Goal: Task Accomplishment & Management: Manage account settings

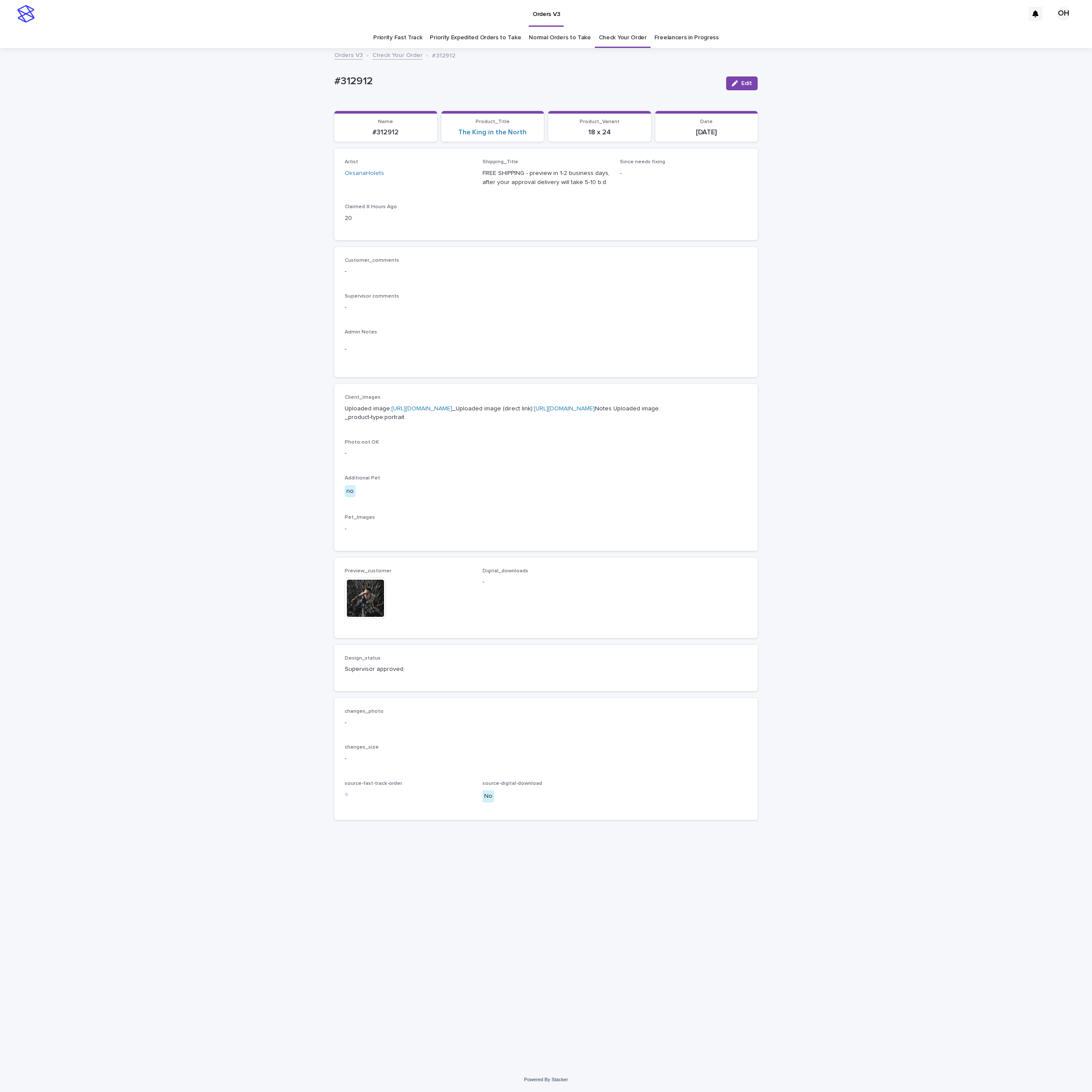
click at [629, 24] on div "Orders V3" at bounding box center [532, 14] width 986 height 28
click at [619, 33] on link "Check Your Order" at bounding box center [623, 38] width 48 height 20
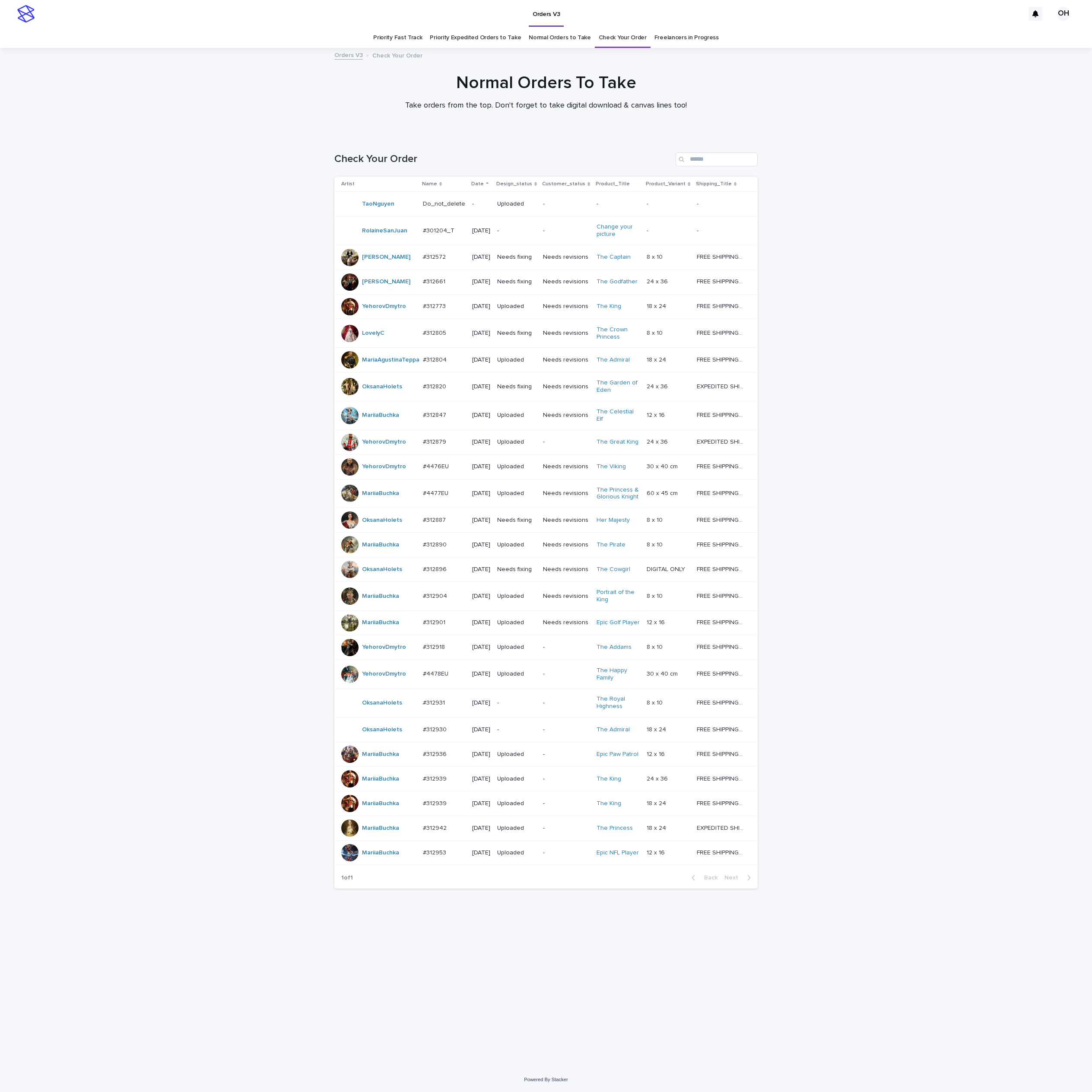
click at [436, 391] on p "#312820" at bounding box center [435, 386] width 25 height 9
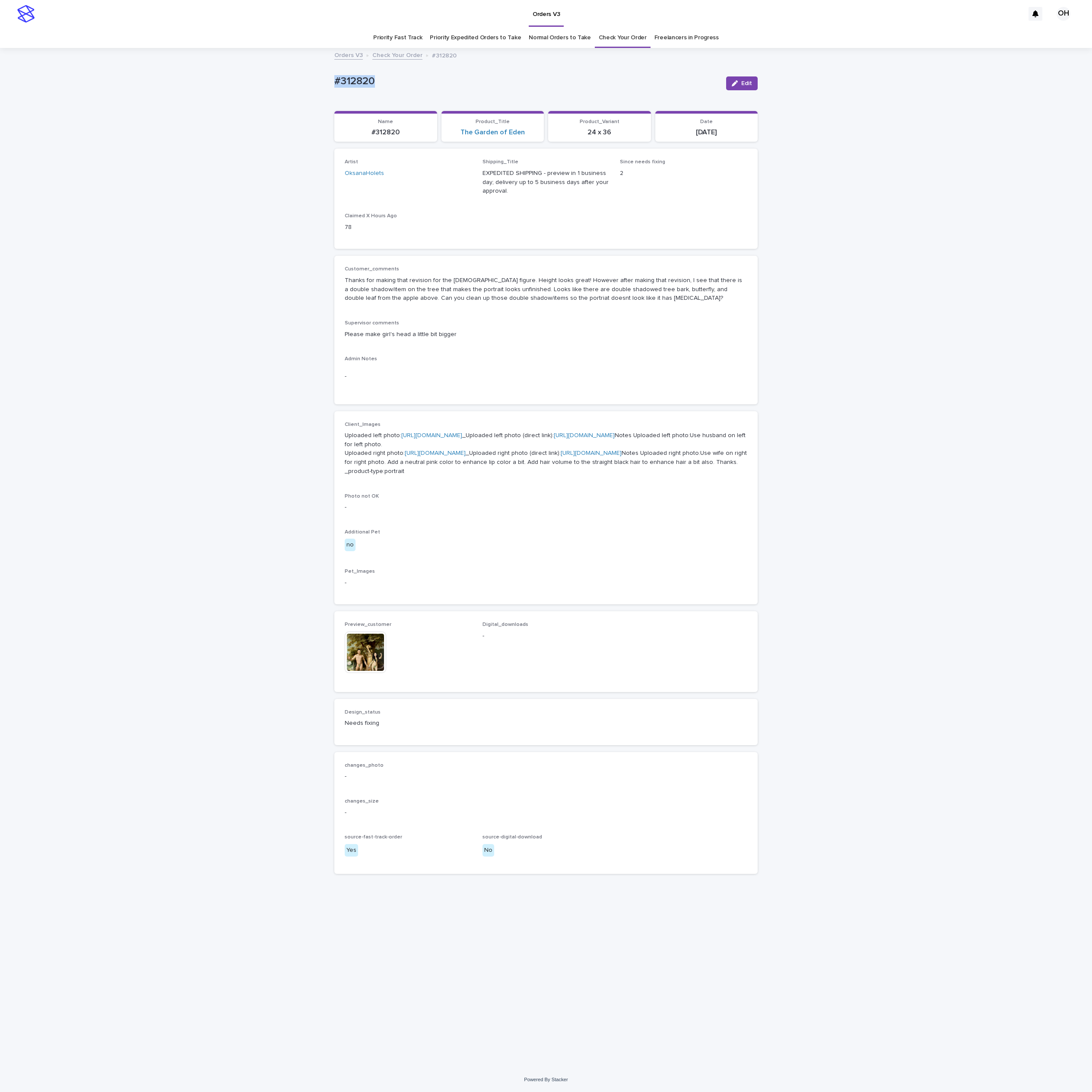
drag, startPoint x: 398, startPoint y: 72, endPoint x: 296, endPoint y: 70, distance: 102.0
click at [296, 70] on div "Loading... Saving… Loading... Saving… #312820 Edit #312820 Edit Sorry, there wa…" at bounding box center [546, 558] width 1092 height 1019
copy p "#312820"
drag, startPoint x: 476, startPoint y: 261, endPoint x: 445, endPoint y: 192, distance: 75.6
click at [476, 261] on div "Customer_comments Thanks for making that revision for the [DEMOGRAPHIC_DATA] fi…" at bounding box center [545, 330] width 423 height 148
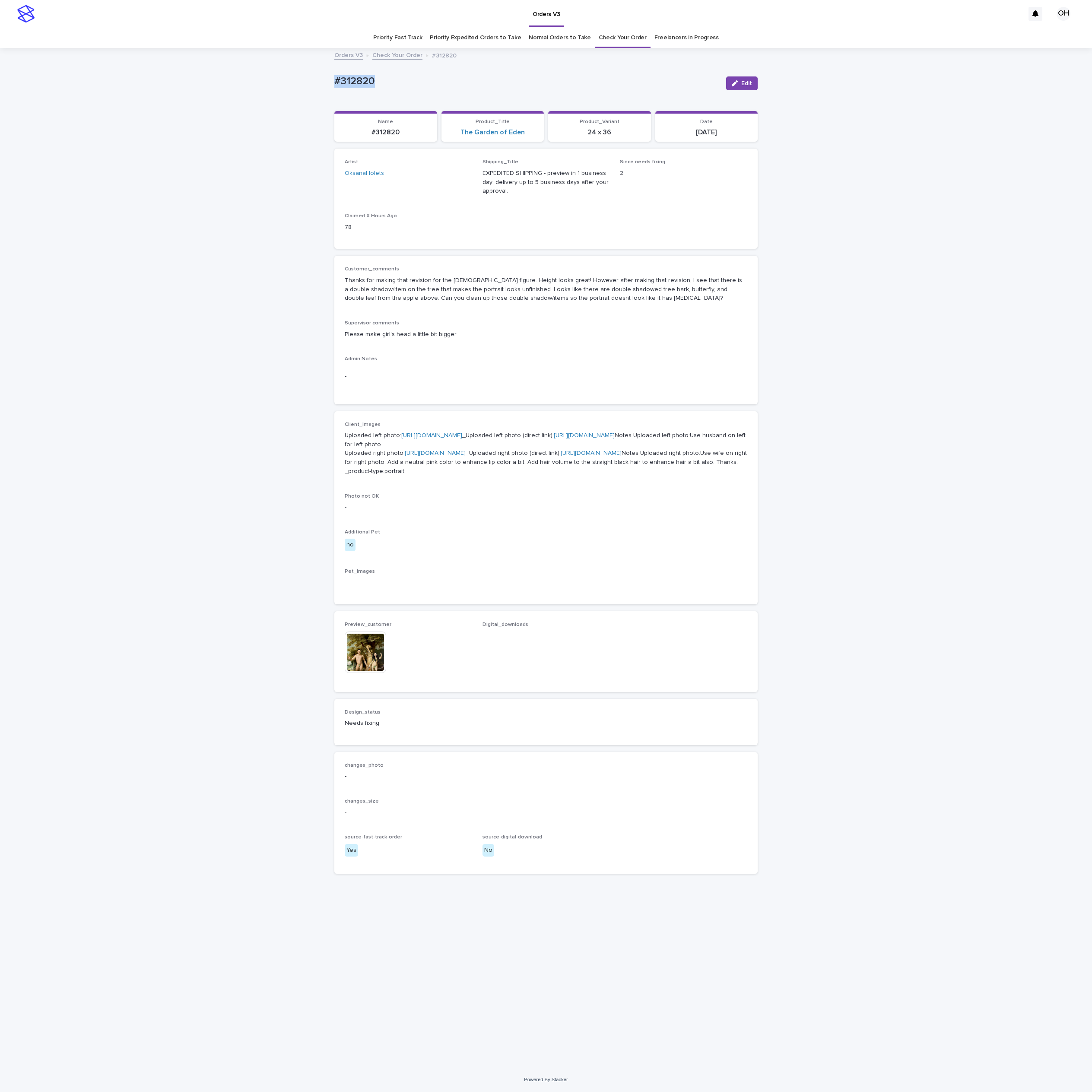
drag, startPoint x: 390, startPoint y: 76, endPoint x: 277, endPoint y: 76, distance: 113.0
click at [277, 76] on div "Loading... Saving… Loading... Saving… #312820 Edit #312820 Edit Sorry, there wa…" at bounding box center [546, 558] width 1092 height 1019
copy p "#312820"
click at [623, 383] on div "-" at bounding box center [546, 377] width 403 height 21
click at [748, 86] on span "Edit" at bounding box center [747, 83] width 10 height 6
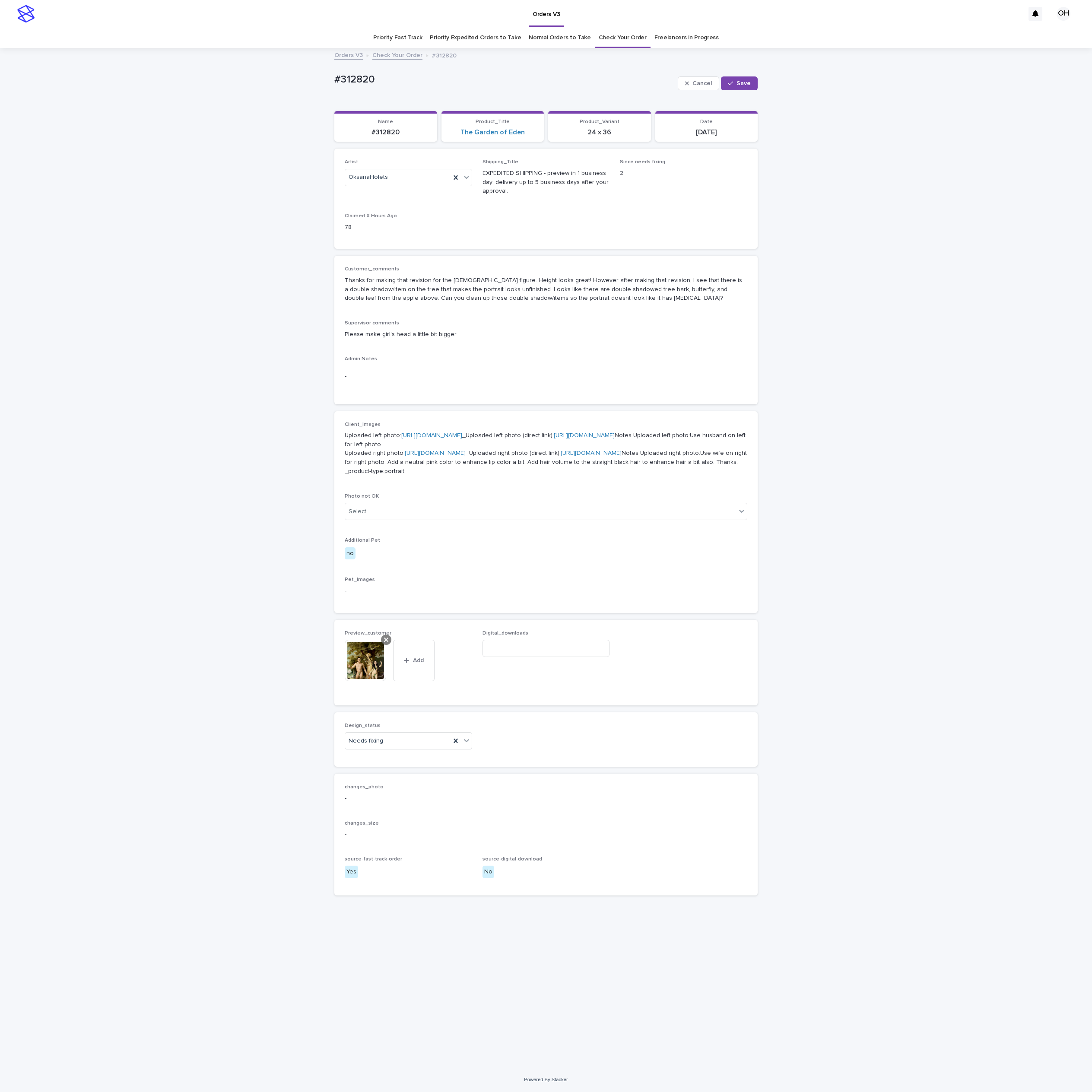
click at [385, 644] on icon at bounding box center [386, 640] width 4 height 7
drag, startPoint x: 375, startPoint y: 729, endPoint x: 360, endPoint y: 766, distance: 39.9
click at [373, 650] on span "Add" at bounding box center [370, 646] width 10 height 6
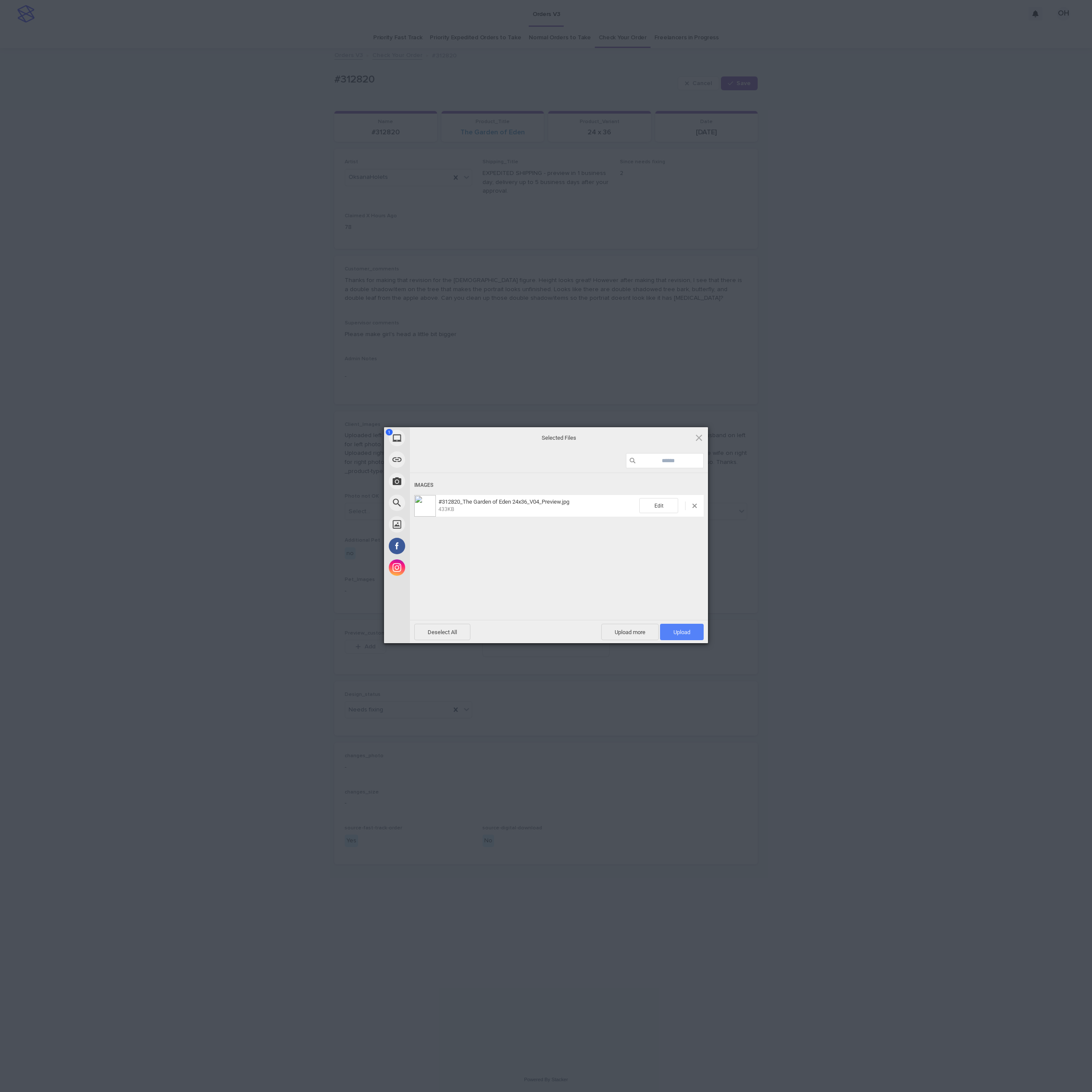
click at [693, 634] on span "Upload 1" at bounding box center [682, 631] width 44 height 17
click at [891, 518] on div "My Device Link (URL) Take Photo Web Search Unsplash Facebook Instagram Uploaded…" at bounding box center [546, 546] width 1092 height 1092
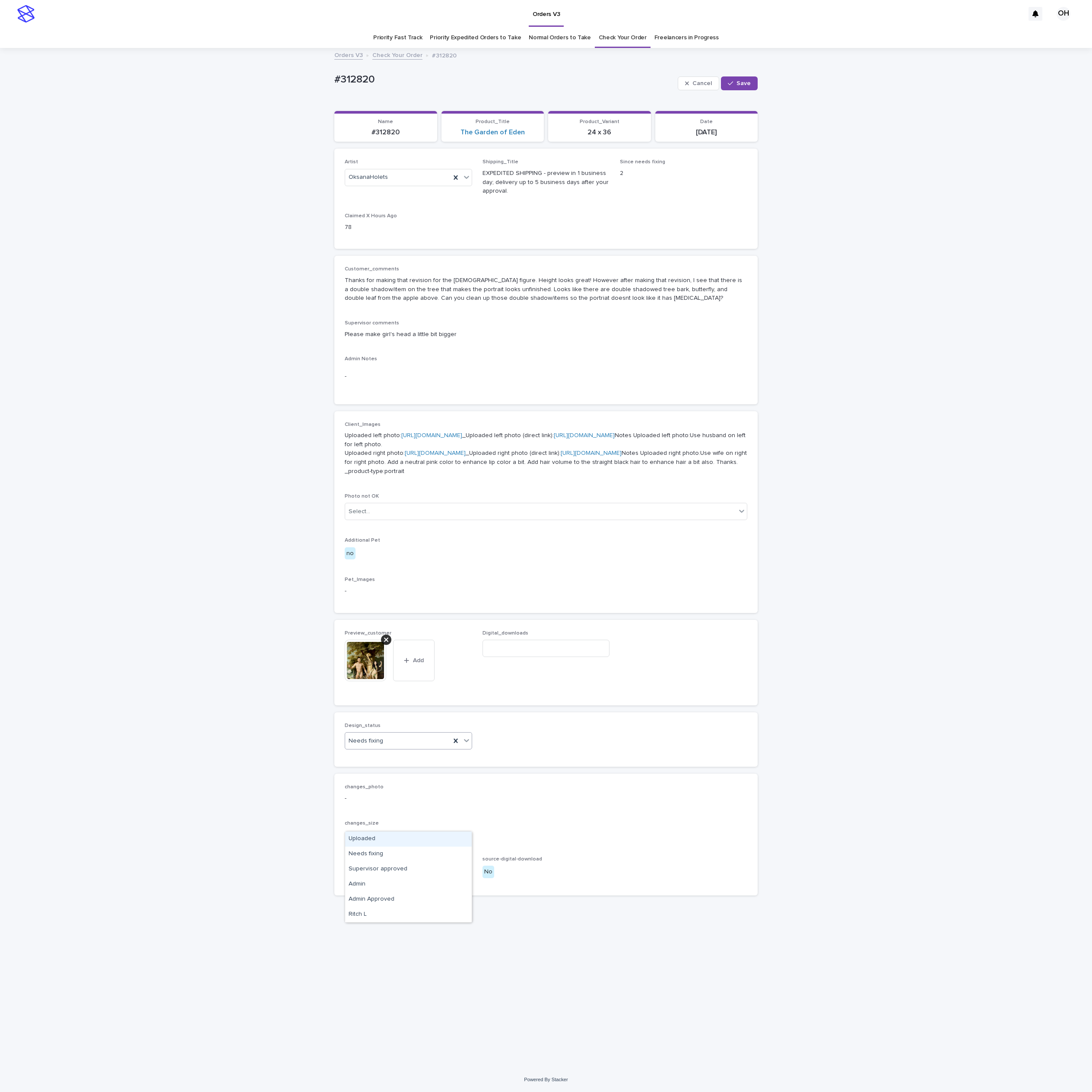
click at [412, 748] on div "Needs fixing" at bounding box center [398, 741] width 106 height 14
click at [385, 843] on div "Uploaded" at bounding box center [408, 839] width 126 height 15
click at [747, 77] on button "Save" at bounding box center [740, 84] width 37 height 14
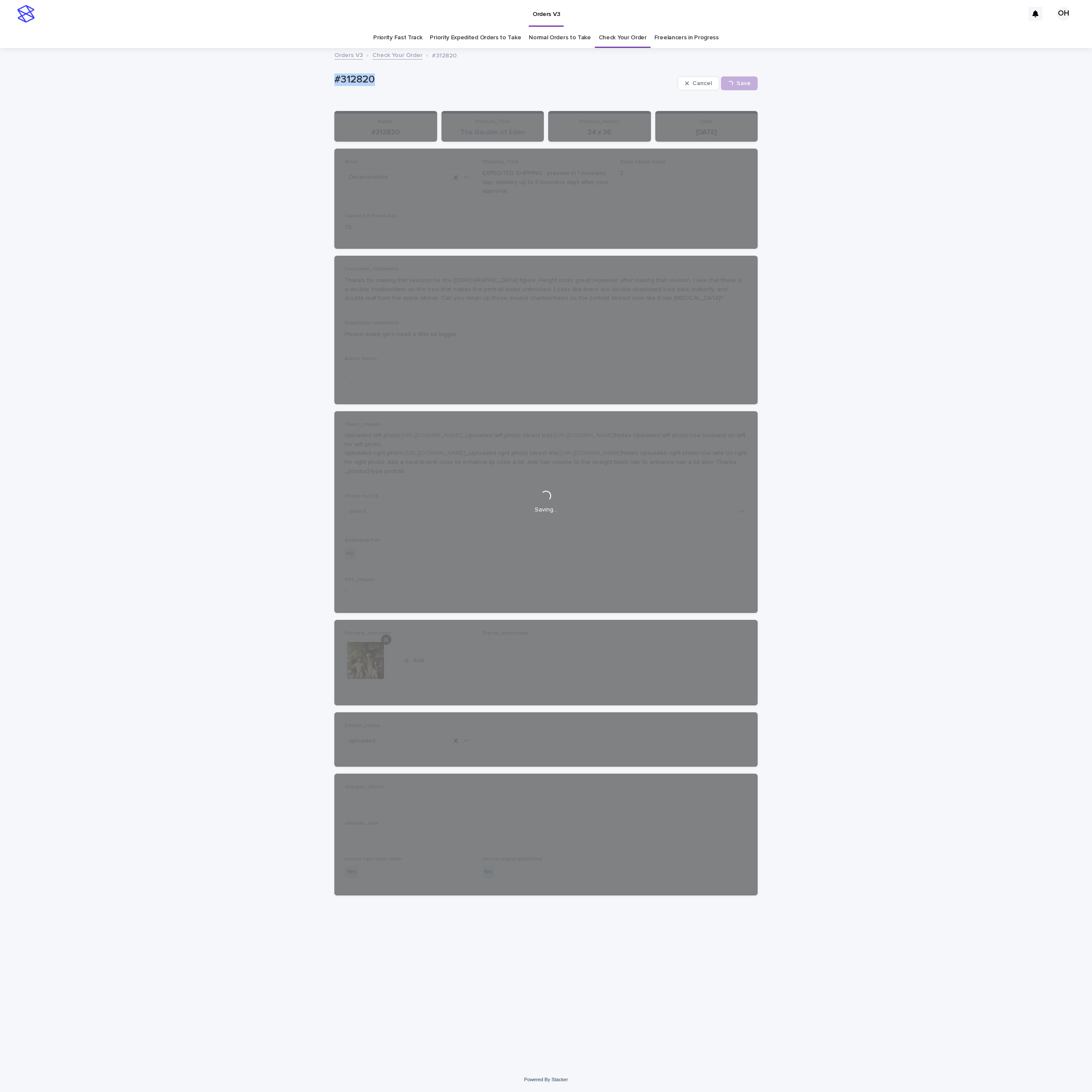
drag, startPoint x: 392, startPoint y: 82, endPoint x: 303, endPoint y: 83, distance: 89.0
click at [303, 83] on div "Loading... Saving… Loading... Saving… #312820 Cancel Save #312820 Cancel Loadin…" at bounding box center [546, 558] width 1092 height 1019
copy p "#312820"
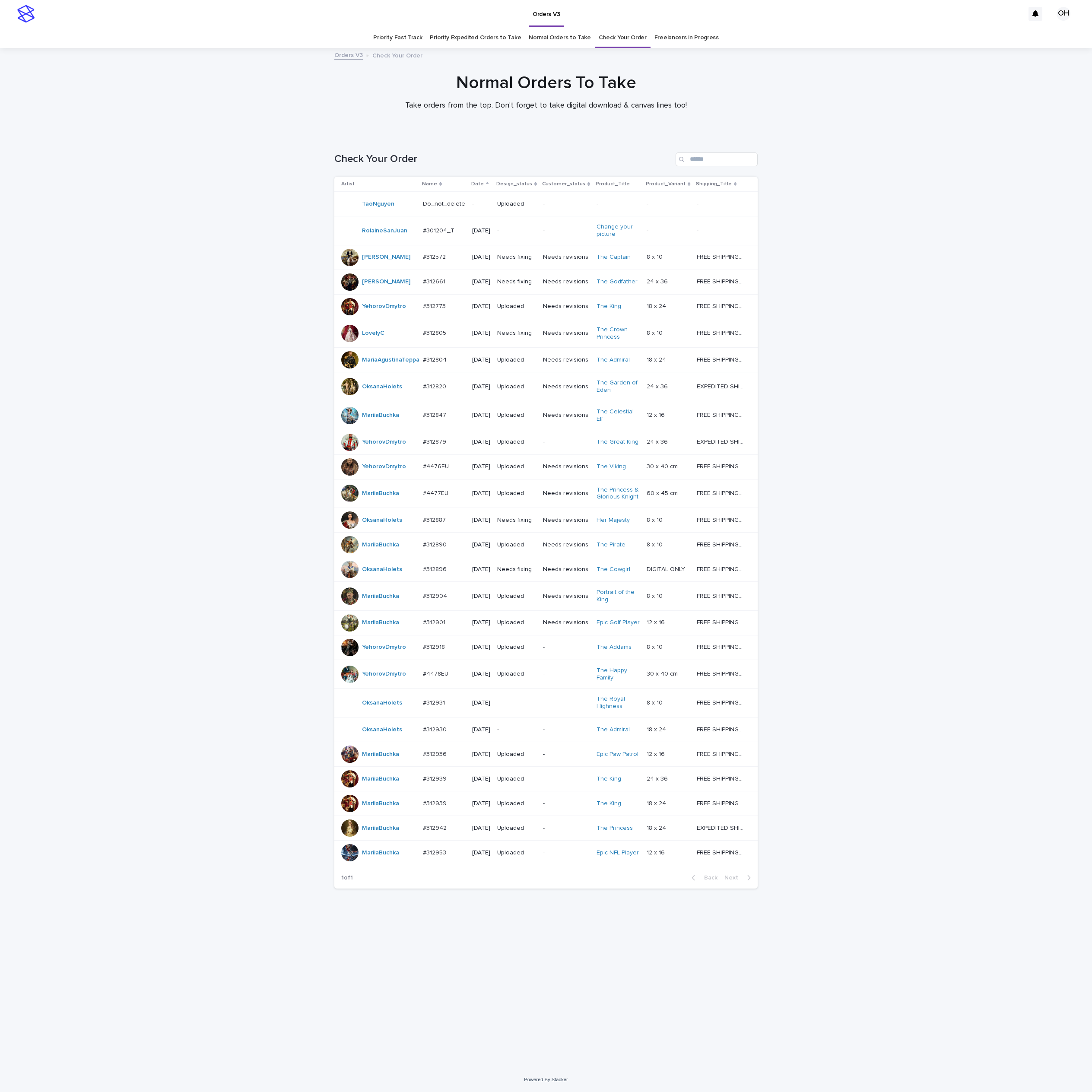
click at [441, 524] on p "#312887" at bounding box center [435, 519] width 24 height 9
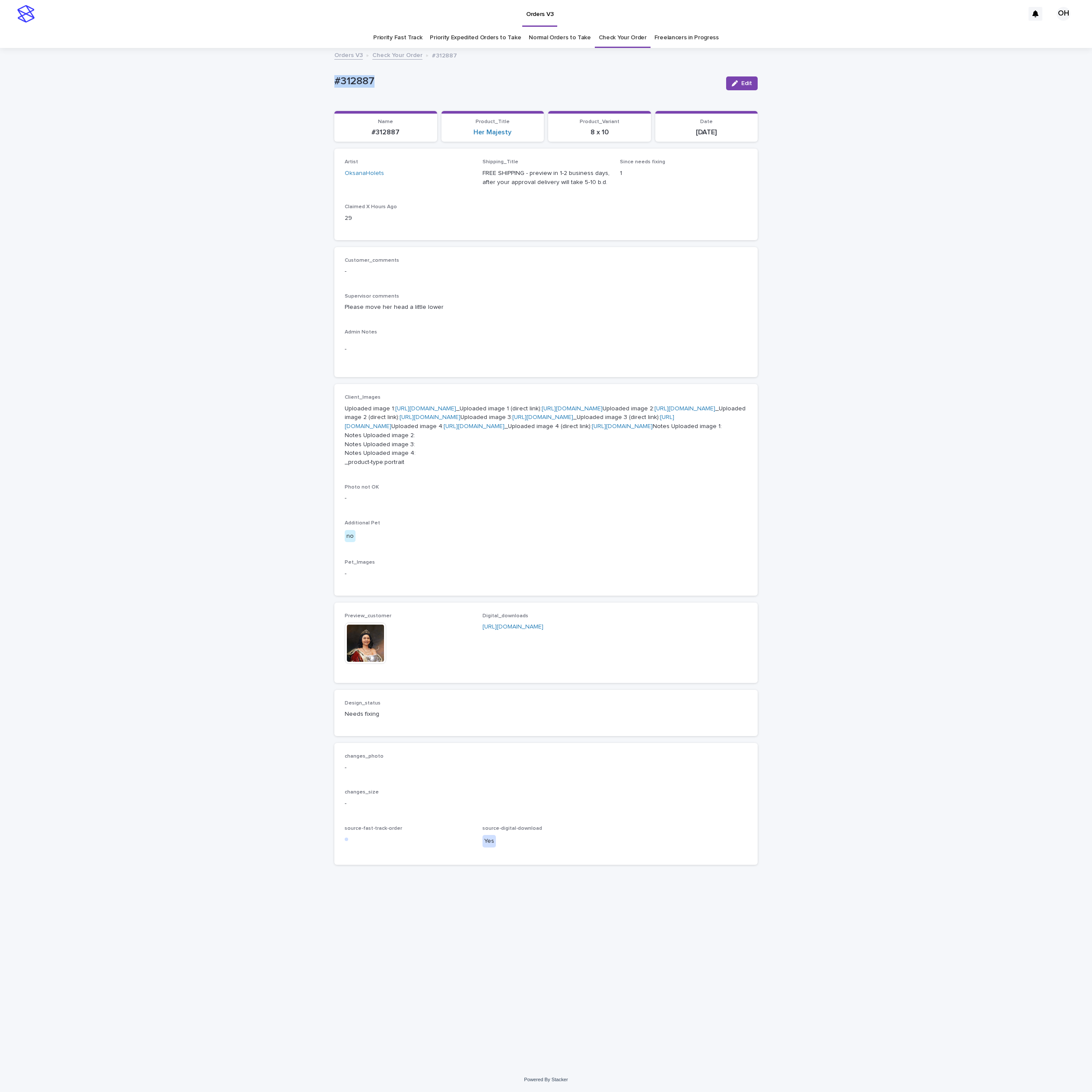
drag, startPoint x: 386, startPoint y: 81, endPoint x: 259, endPoint y: 81, distance: 127.0
click at [256, 81] on div "Loading... Saving… Loading... Saving… #312887 Edit #312887 Edit Sorry, there wa…" at bounding box center [546, 558] width 1092 height 1019
copy p "#312887"
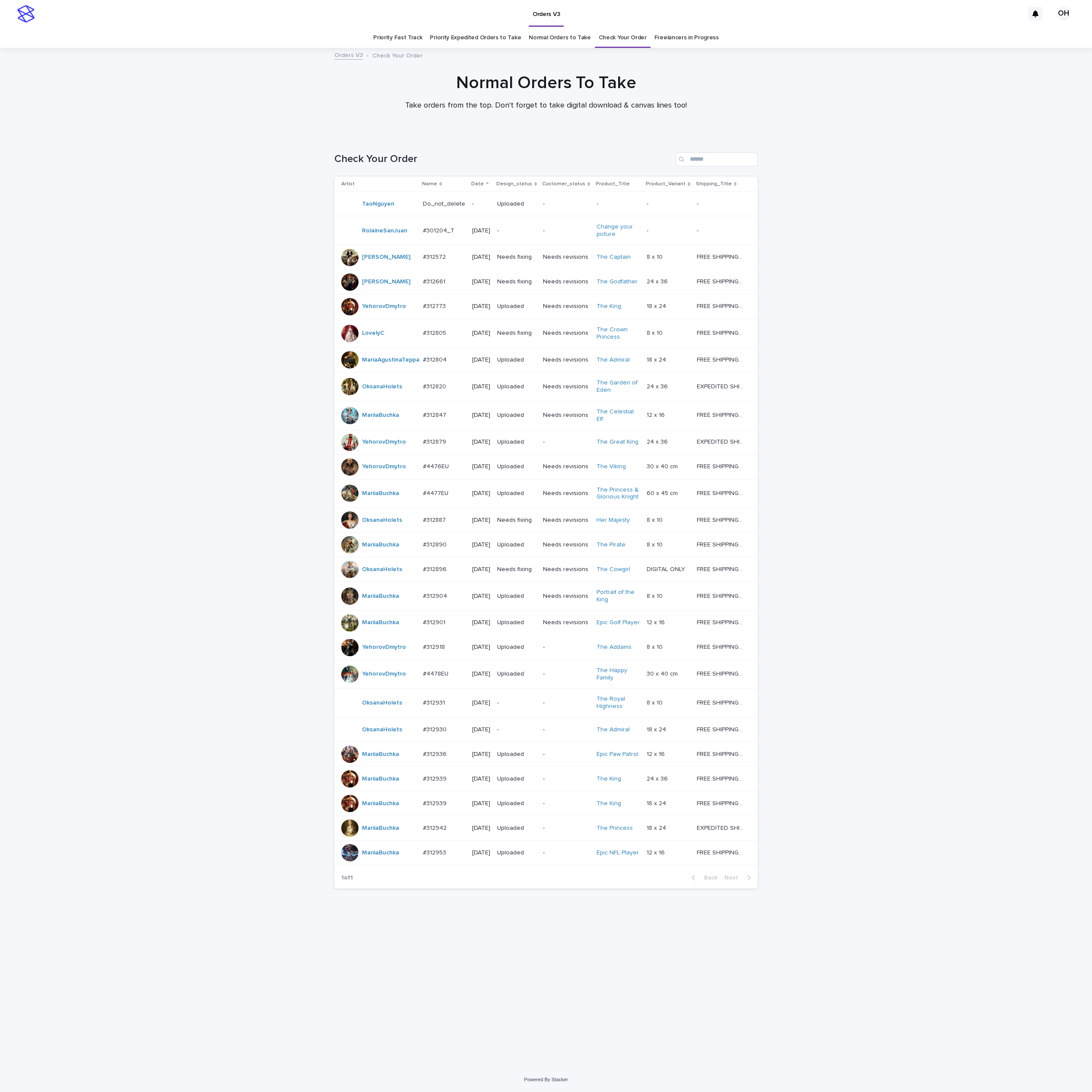
click at [433, 706] on p "#312931" at bounding box center [434, 702] width 24 height 9
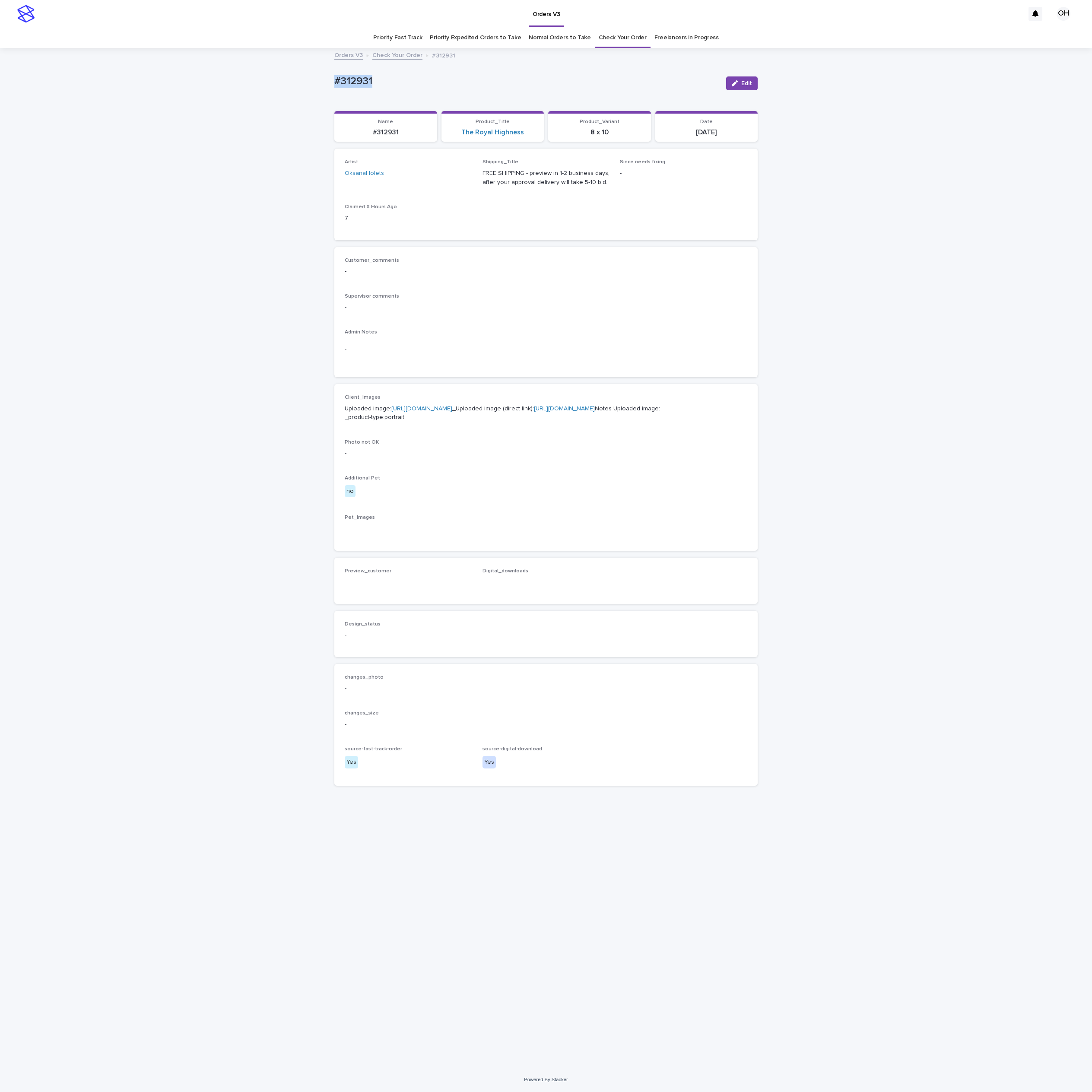
drag, startPoint x: 398, startPoint y: 69, endPoint x: 318, endPoint y: 67, distance: 80.0
click at [318, 67] on div "Loading... Saving… Loading... Saving… #312931 Edit #312931 Edit Sorry, there wa…" at bounding box center [546, 558] width 1092 height 1019
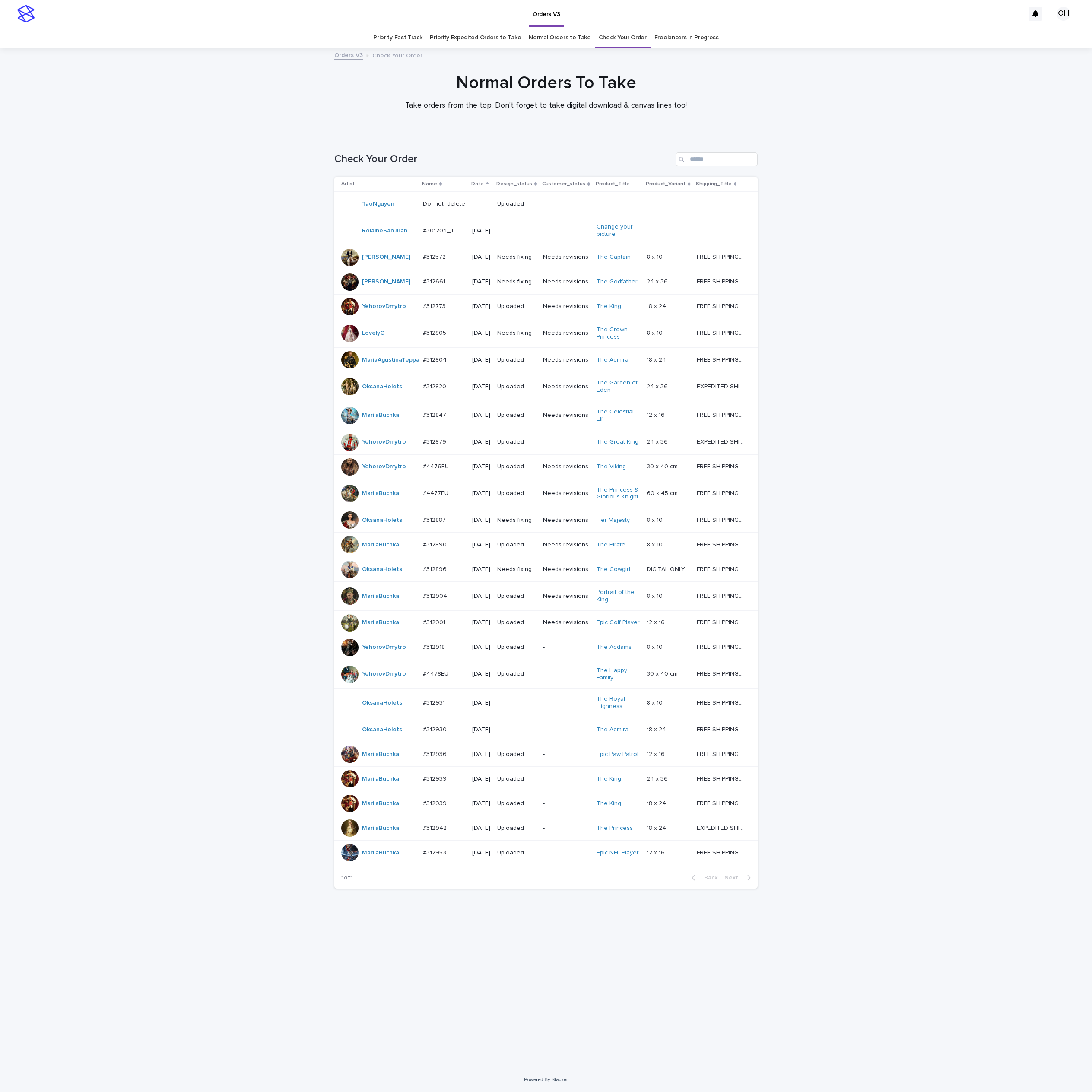
click at [433, 524] on p "#312887" at bounding box center [435, 519] width 24 height 9
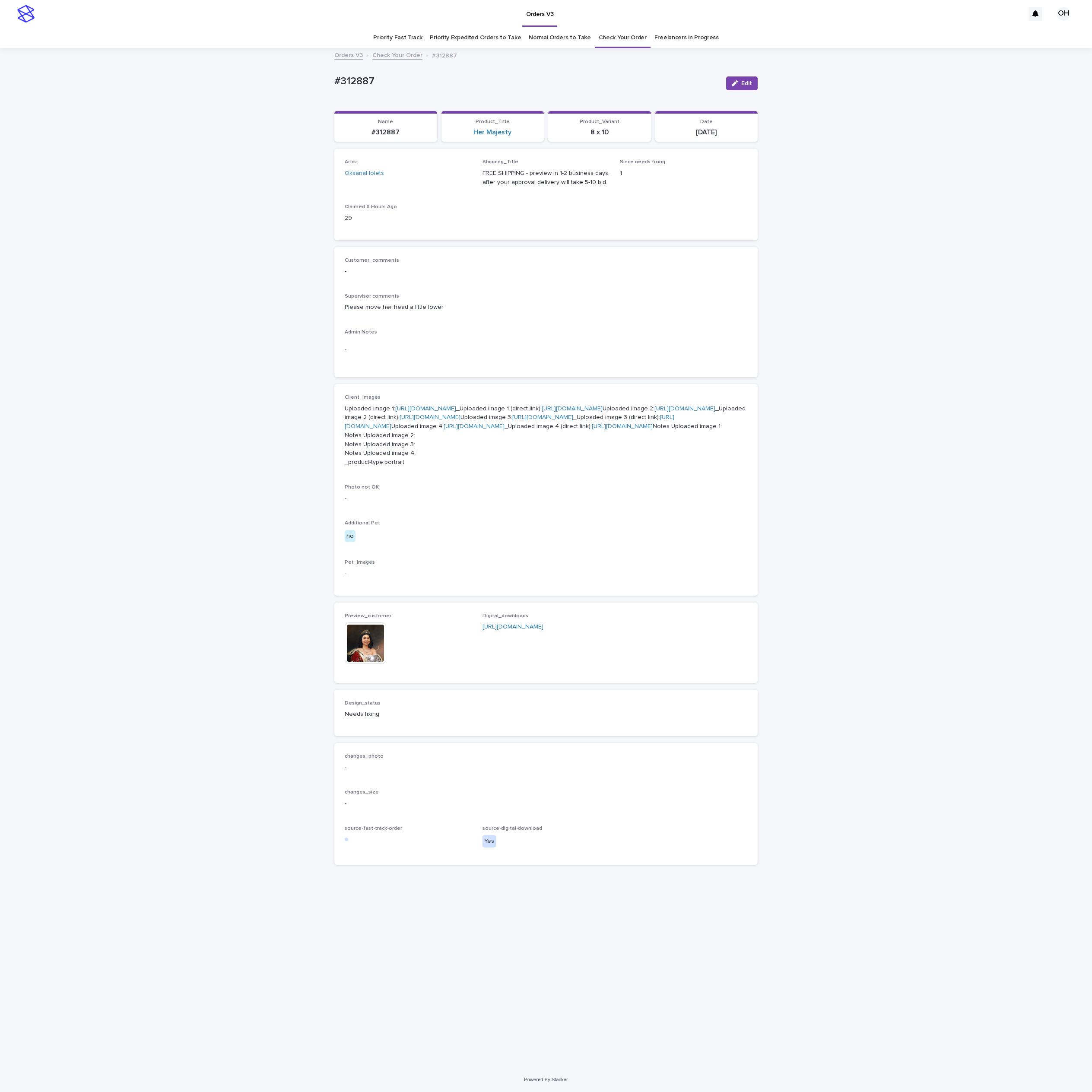
scroll to position [28, 0]
click at [858, 239] on div "Loading... Saving… Loading... Saving… #312887 Edit #312887 Edit Sorry, there wa…" at bounding box center [546, 558] width 1092 height 1019
click at [741, 80] on span "Edit" at bounding box center [747, 83] width 10 height 6
click at [387, 627] on p "Preview_customer" at bounding box center [408, 624] width 127 height 6
click at [384, 634] on icon at bounding box center [386, 631] width 4 height 7
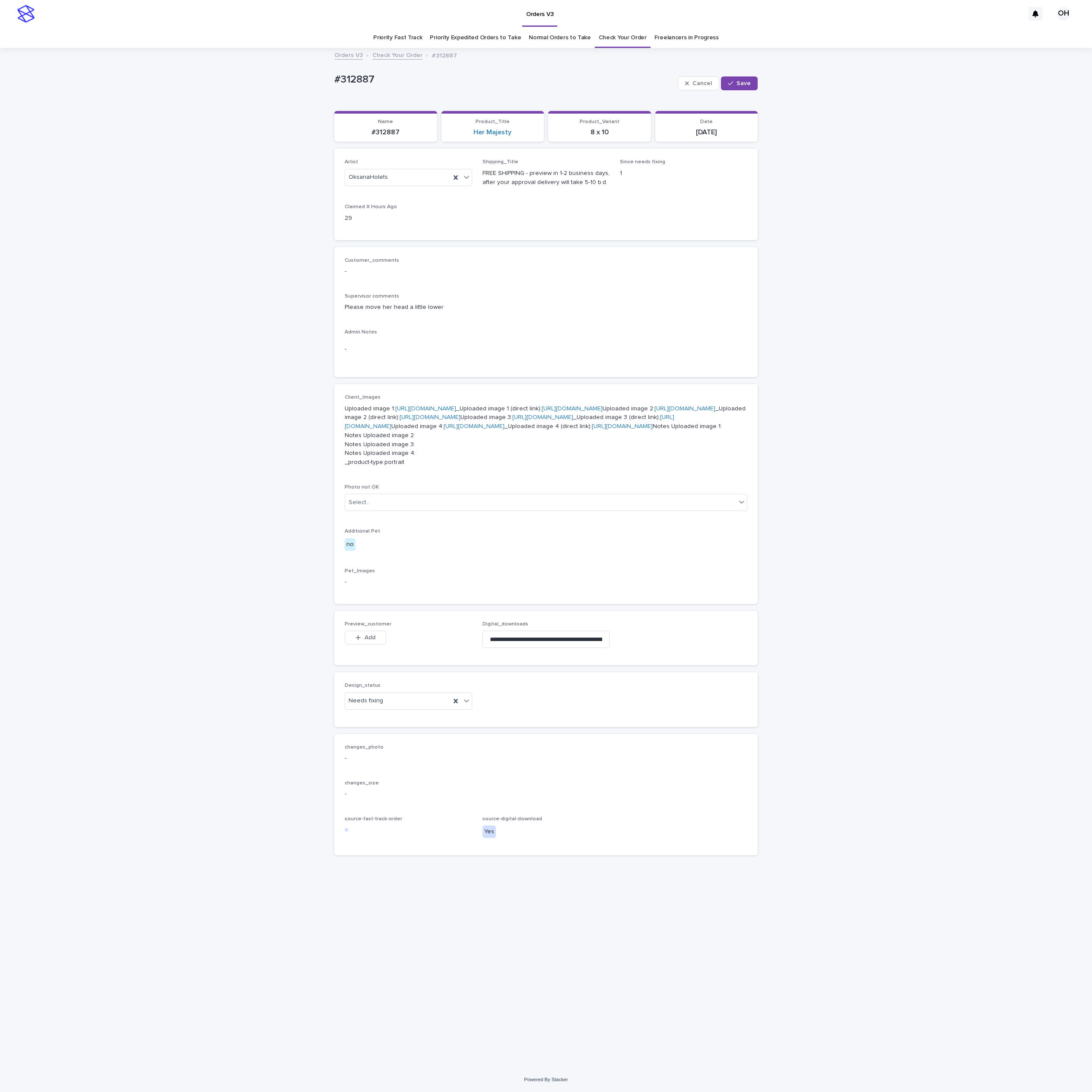
scroll to position [27, 0]
click at [360, 645] on button "Add" at bounding box center [365, 638] width 42 height 14
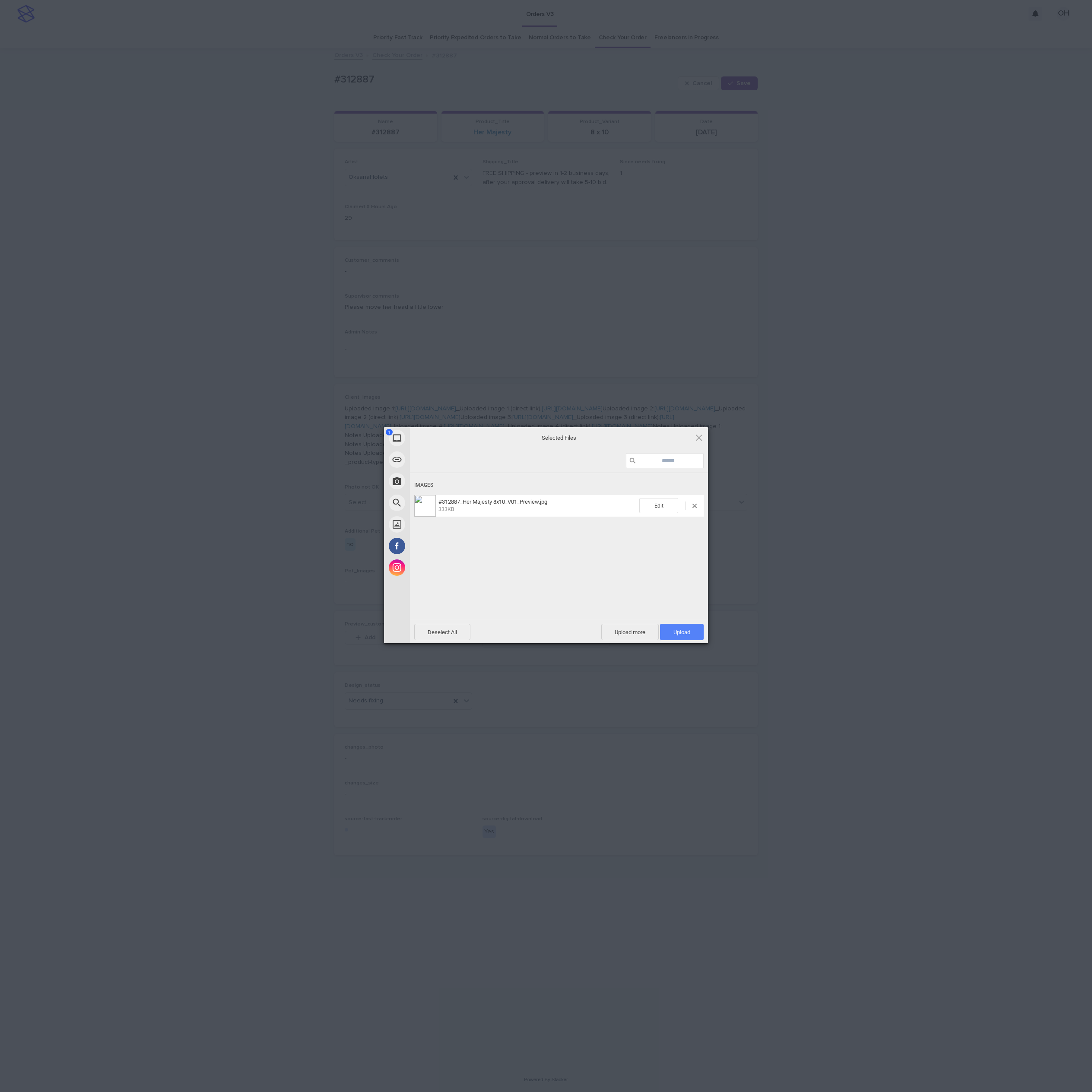
click at [678, 624] on span "Upload 1" at bounding box center [682, 631] width 44 height 17
click at [801, 549] on div "My Device Link (URL) Take Photo Web Search Unsplash Facebook Instagram Uploaded…" at bounding box center [546, 546] width 1092 height 1092
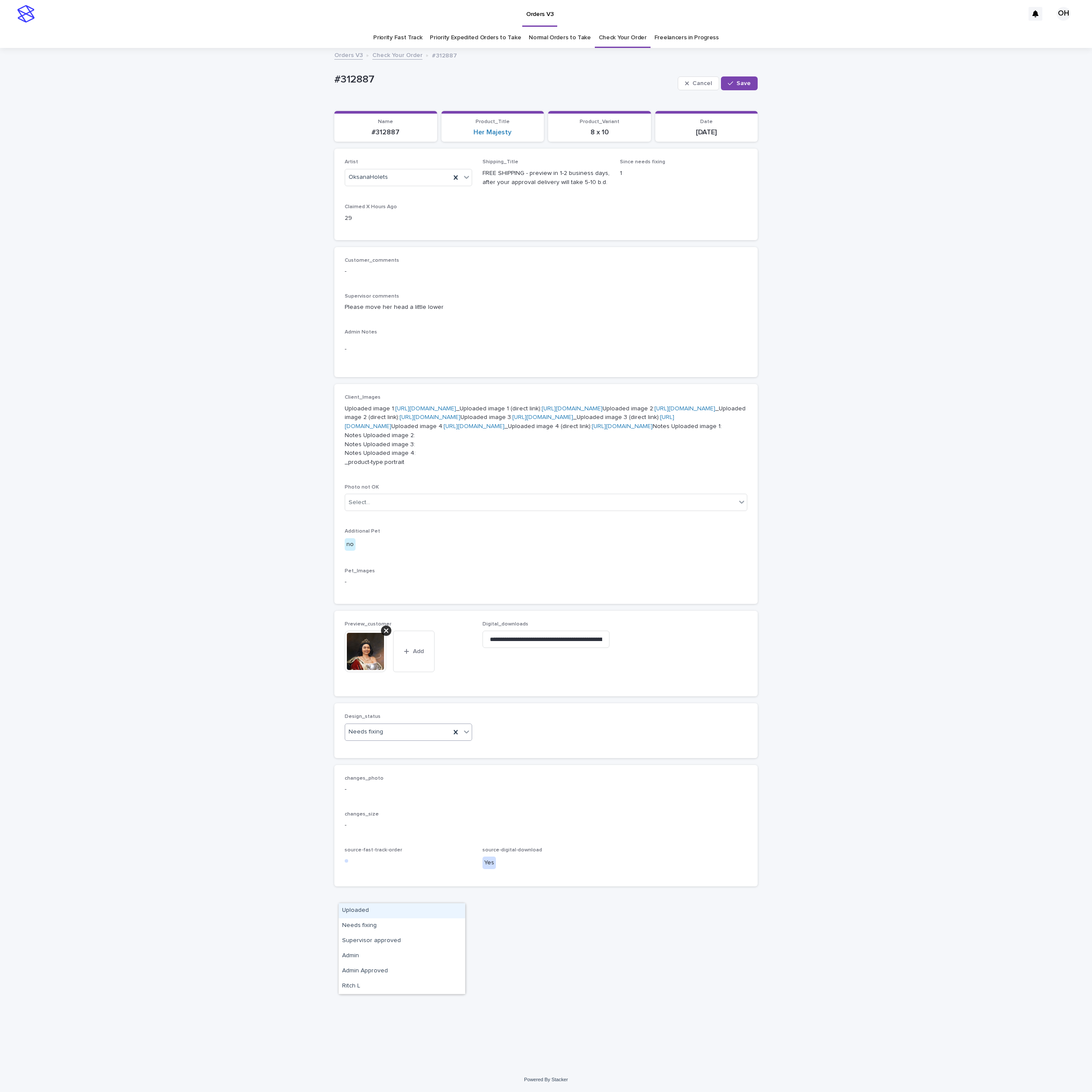
click at [357, 911] on div "Uploaded" at bounding box center [401, 911] width 126 height 15
click at [741, 80] on span "Save" at bounding box center [744, 83] width 14 height 6
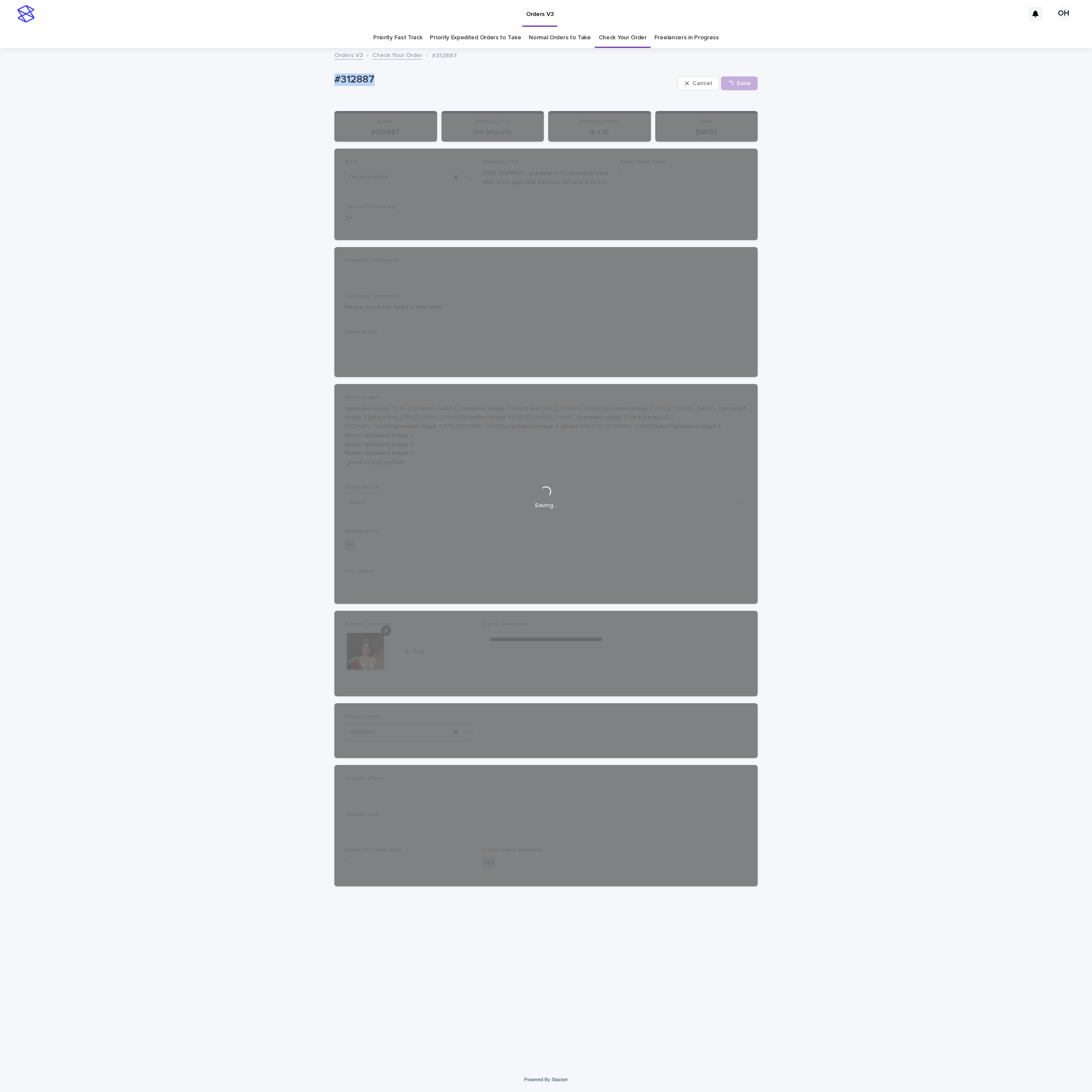
drag, startPoint x: 383, startPoint y: 56, endPoint x: 320, endPoint y: 51, distance: 63.2
click at [256, 57] on div "Loading... Saving… Loading... Saving… #312887 Cancel Save #312887 Cancel Loadin…" at bounding box center [546, 558] width 1092 height 1019
copy p "#312887"
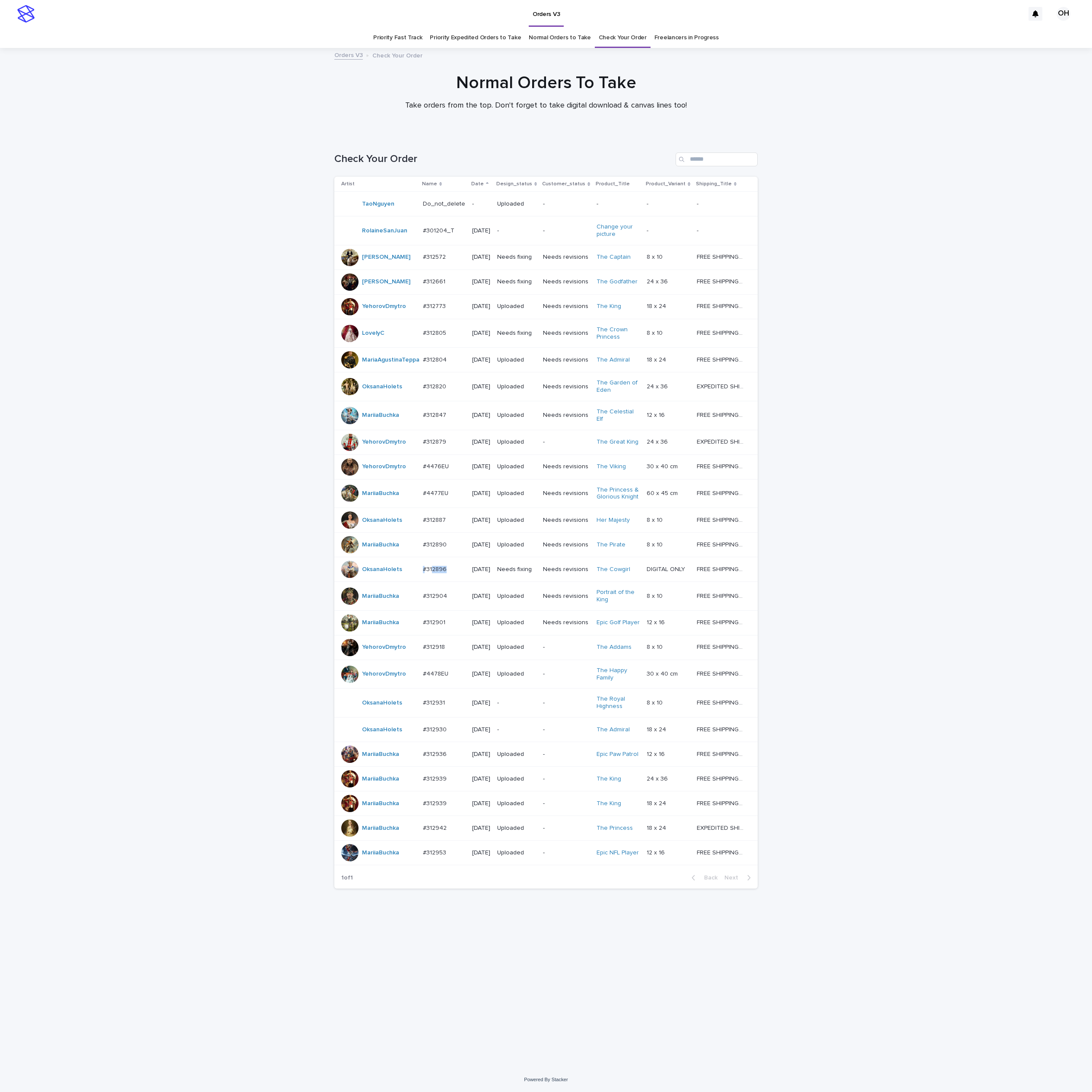
click at [433, 577] on div "#312896 #312896" at bounding box center [444, 570] width 43 height 14
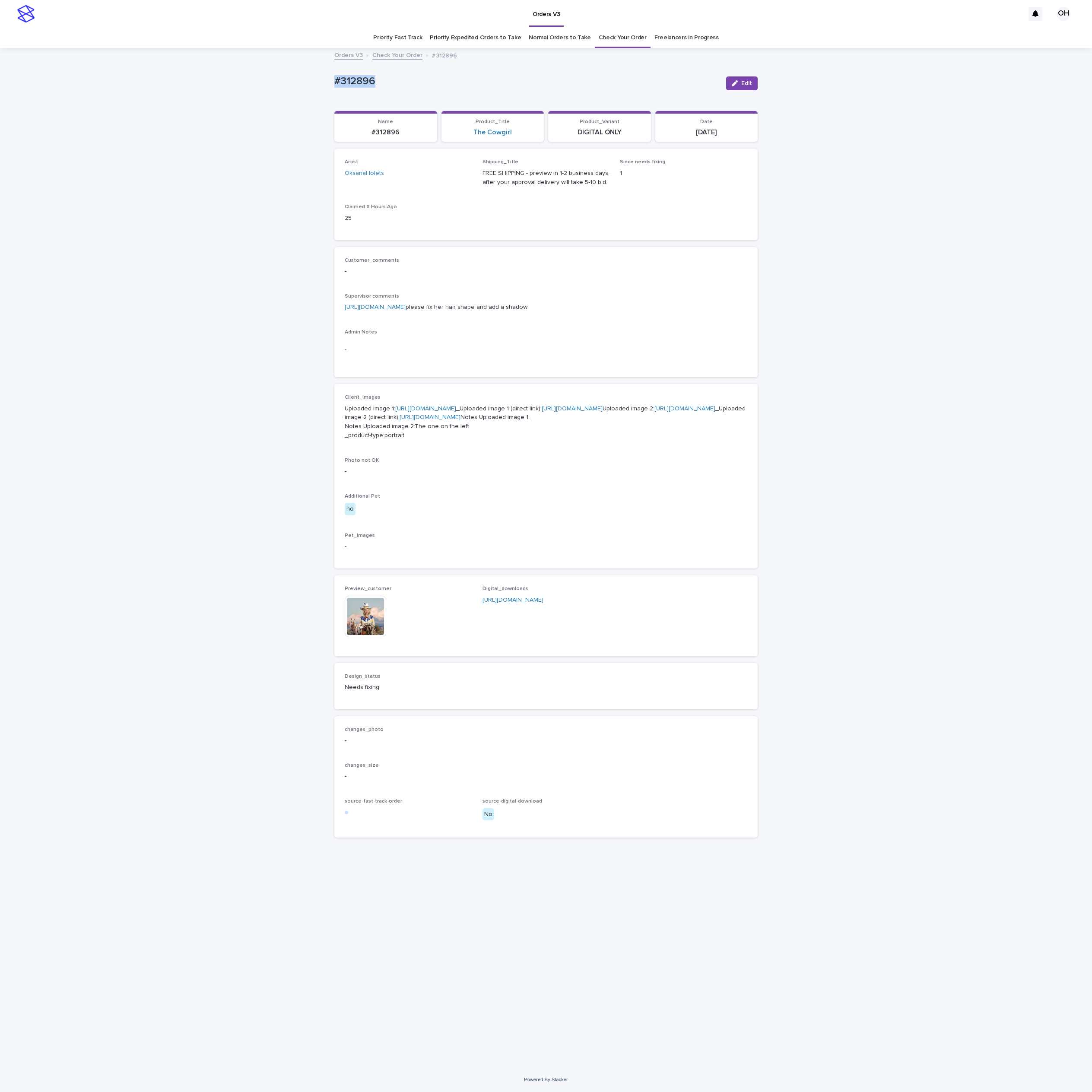
drag, startPoint x: 383, startPoint y: 86, endPoint x: 315, endPoint y: 81, distance: 68.2
click at [315, 81] on div "Loading... Saving… Loading... Saving… #312896 Edit #312896 Edit Sorry, there wa…" at bounding box center [546, 558] width 1092 height 1019
copy p "#312896"
drag, startPoint x: 716, startPoint y: 291, endPoint x: 665, endPoint y: 263, distance: 58.2
click at [716, 291] on div "Customer_comments - Supervisor comments [URL][DOMAIN_NAME] please fix her hair …" at bounding box center [546, 312] width 403 height 110
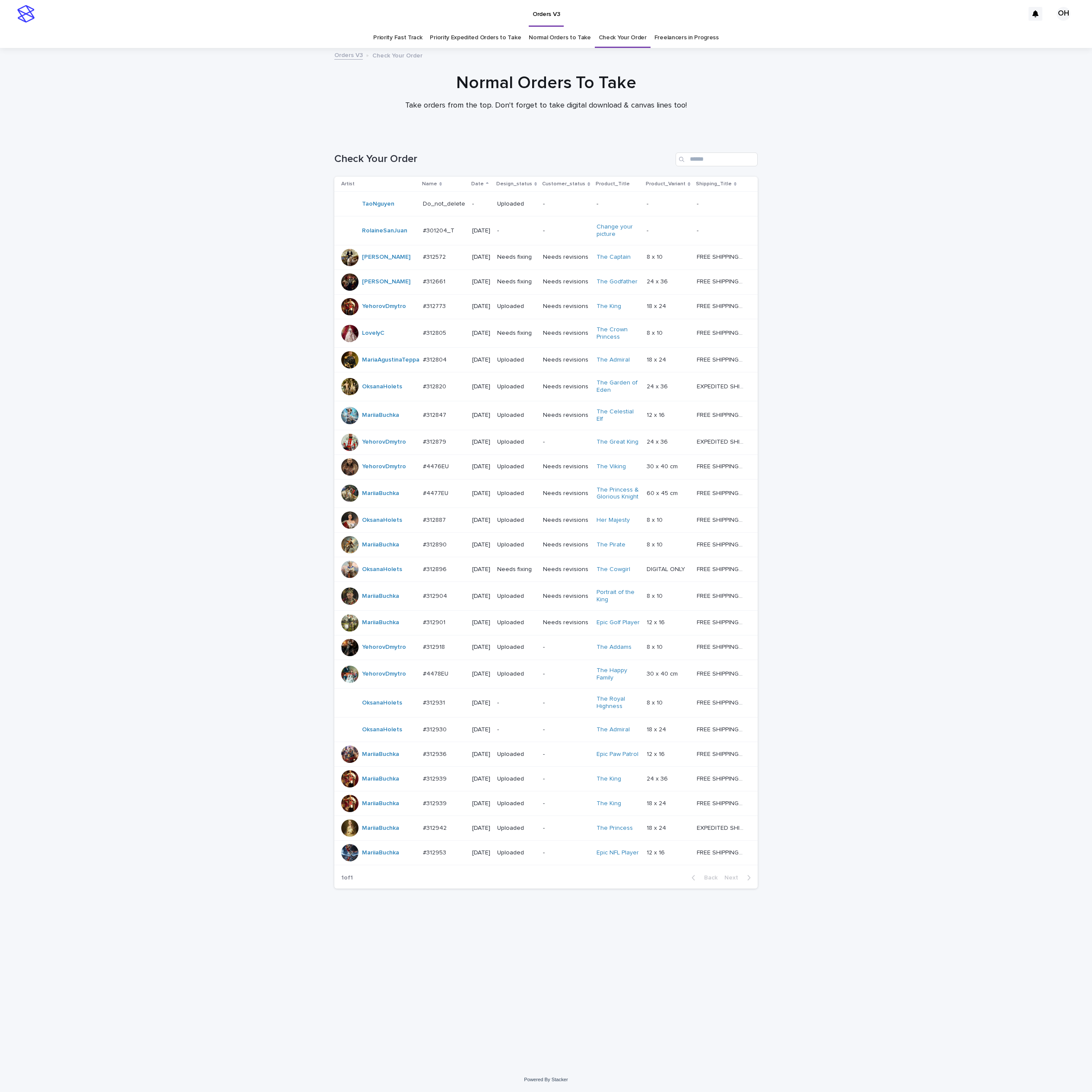
click at [427, 710] on div "#312931 #312931" at bounding box center [444, 703] width 43 height 14
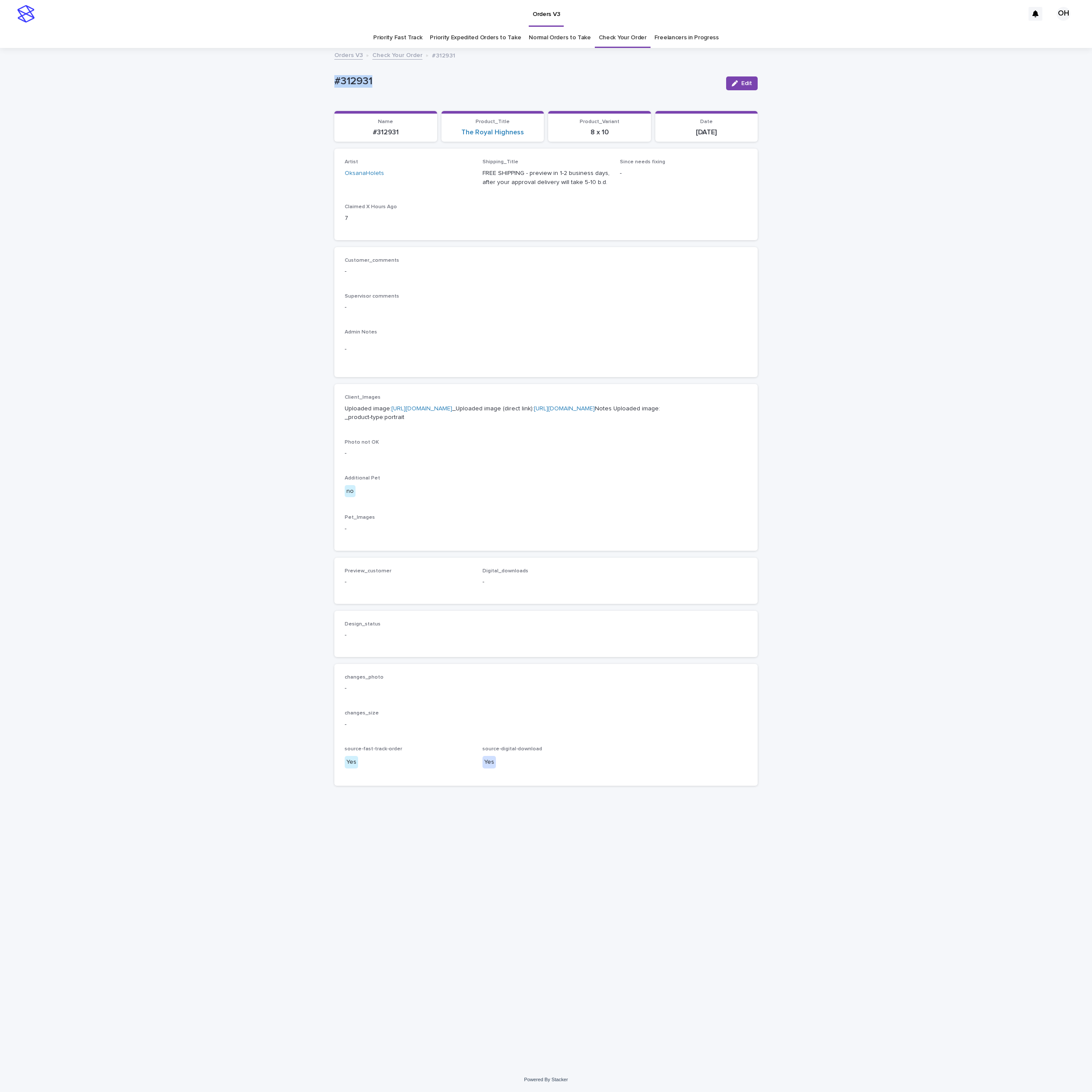
drag, startPoint x: 377, startPoint y: 80, endPoint x: 313, endPoint y: 70, distance: 64.8
click at [311, 70] on div "Loading... Saving… Loading... Saving… #312931 Edit #312931 Edit Sorry, there wa…" at bounding box center [546, 558] width 1092 height 1019
copy p "#312931"
click at [583, 249] on div "Customer_comments - Supervisor comments - Admin Notes -" at bounding box center [545, 312] width 423 height 131
click at [421, 412] on link "[URL][DOMAIN_NAME]" at bounding box center [422, 408] width 61 height 6
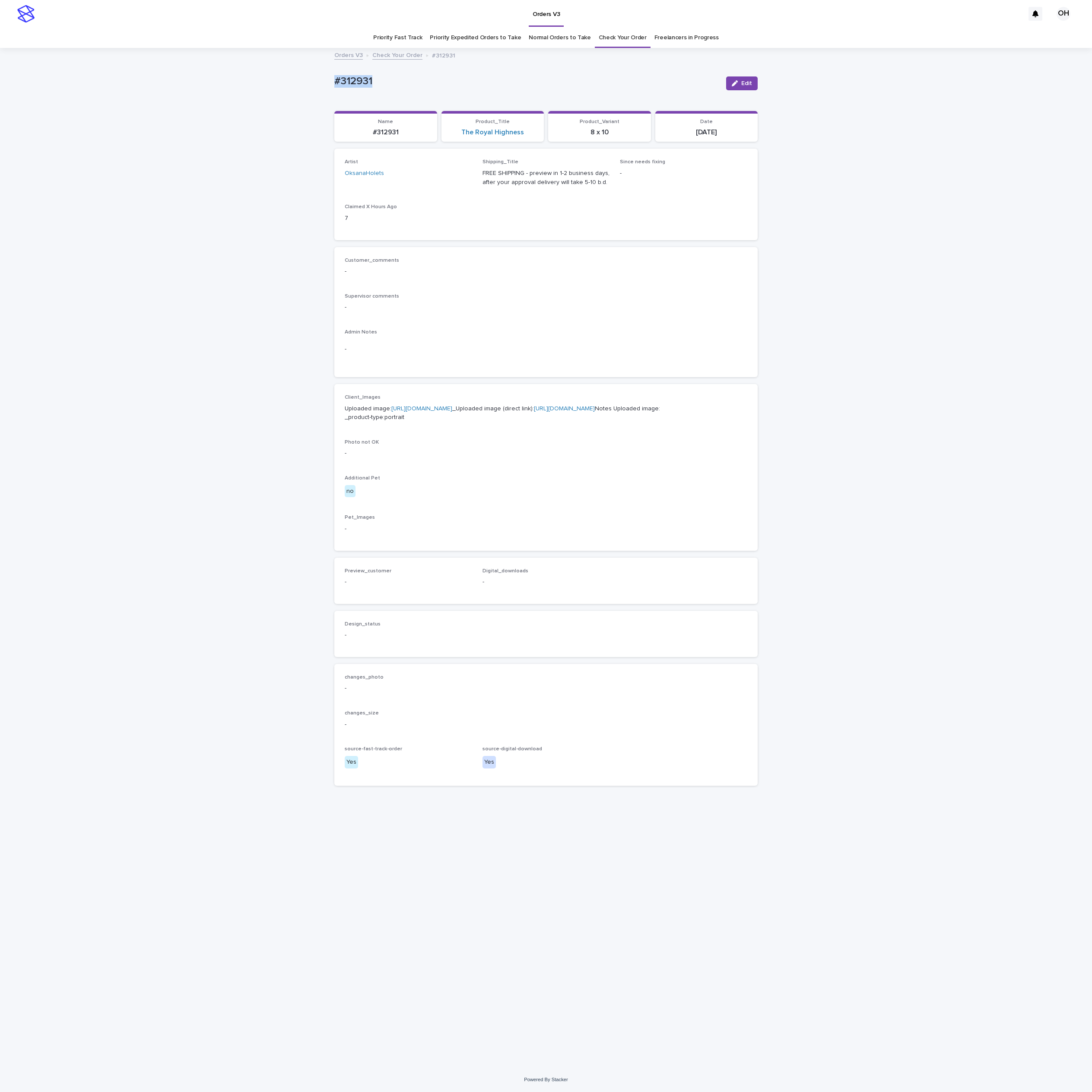
drag, startPoint x: 396, startPoint y: 83, endPoint x: 287, endPoint y: 76, distance: 109.2
click at [285, 76] on div "Loading... Saving… Loading... Saving… #312931 Edit #312931 Edit Sorry, there wa…" at bounding box center [546, 558] width 1092 height 1019
copy p "#312931"
click at [543, 293] on p "Supervisor comments" at bounding box center [546, 296] width 403 height 6
click at [752, 79] on button "Edit" at bounding box center [742, 84] width 31 height 14
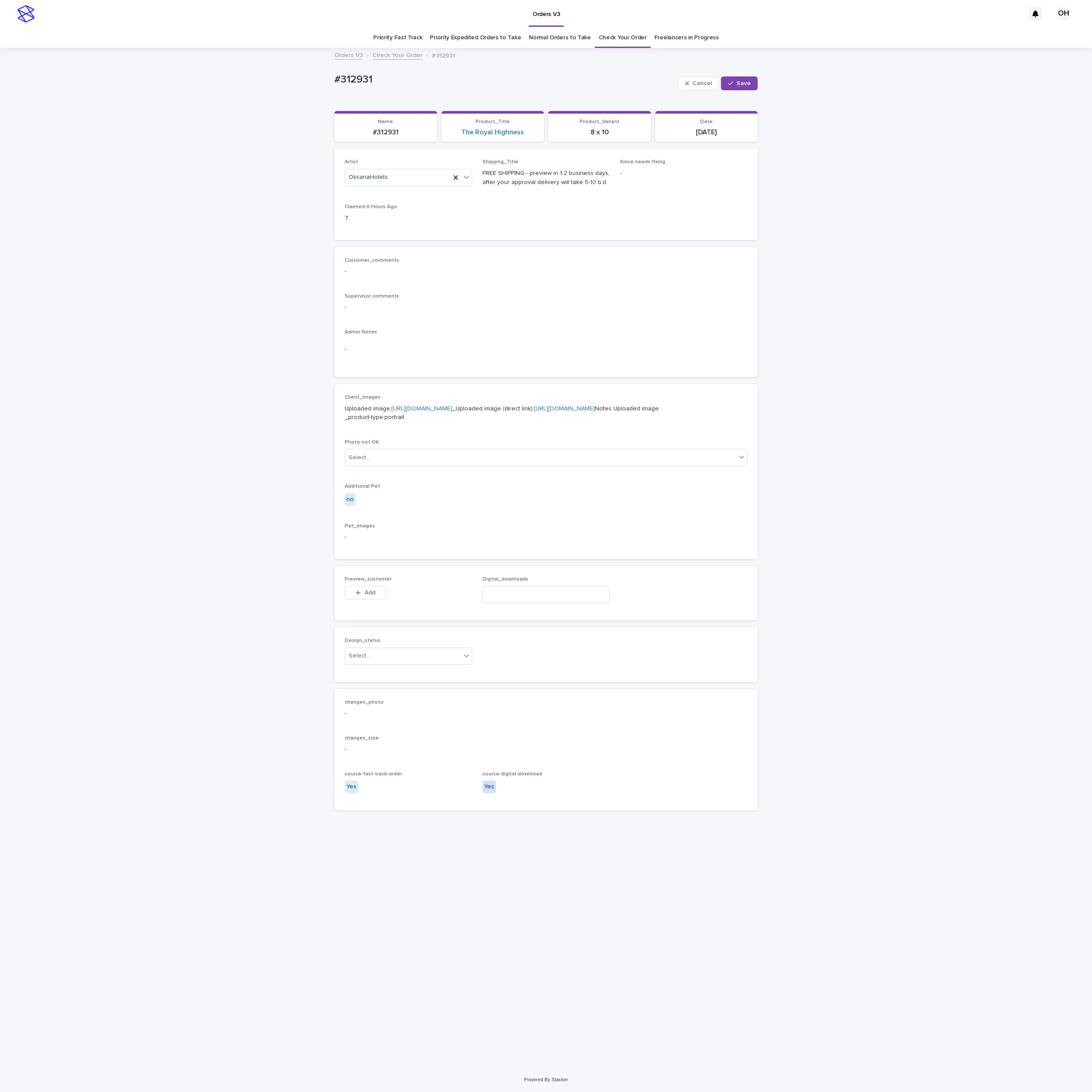
drag, startPoint x: 372, startPoint y: 631, endPoint x: 345, endPoint y: 666, distance: 44.2
click at [373, 600] on button "Add" at bounding box center [365, 593] width 42 height 14
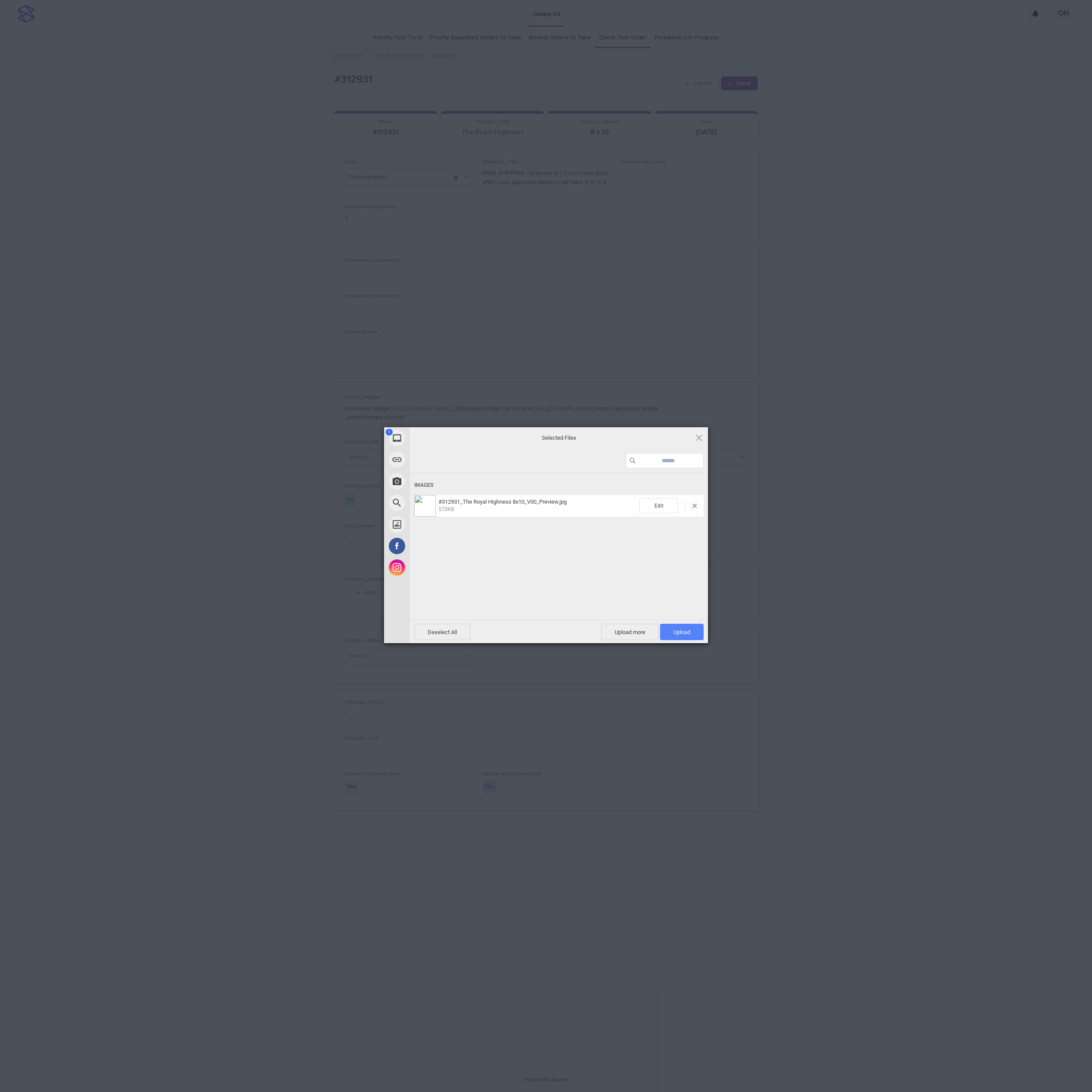
click at [682, 631] on span "Upload 1" at bounding box center [681, 631] width 17 height 6
click at [974, 513] on div "My Device Link (URL) Take Photo Web Search Unsplash Facebook Instagram Uploaded…" at bounding box center [546, 546] width 1092 height 1092
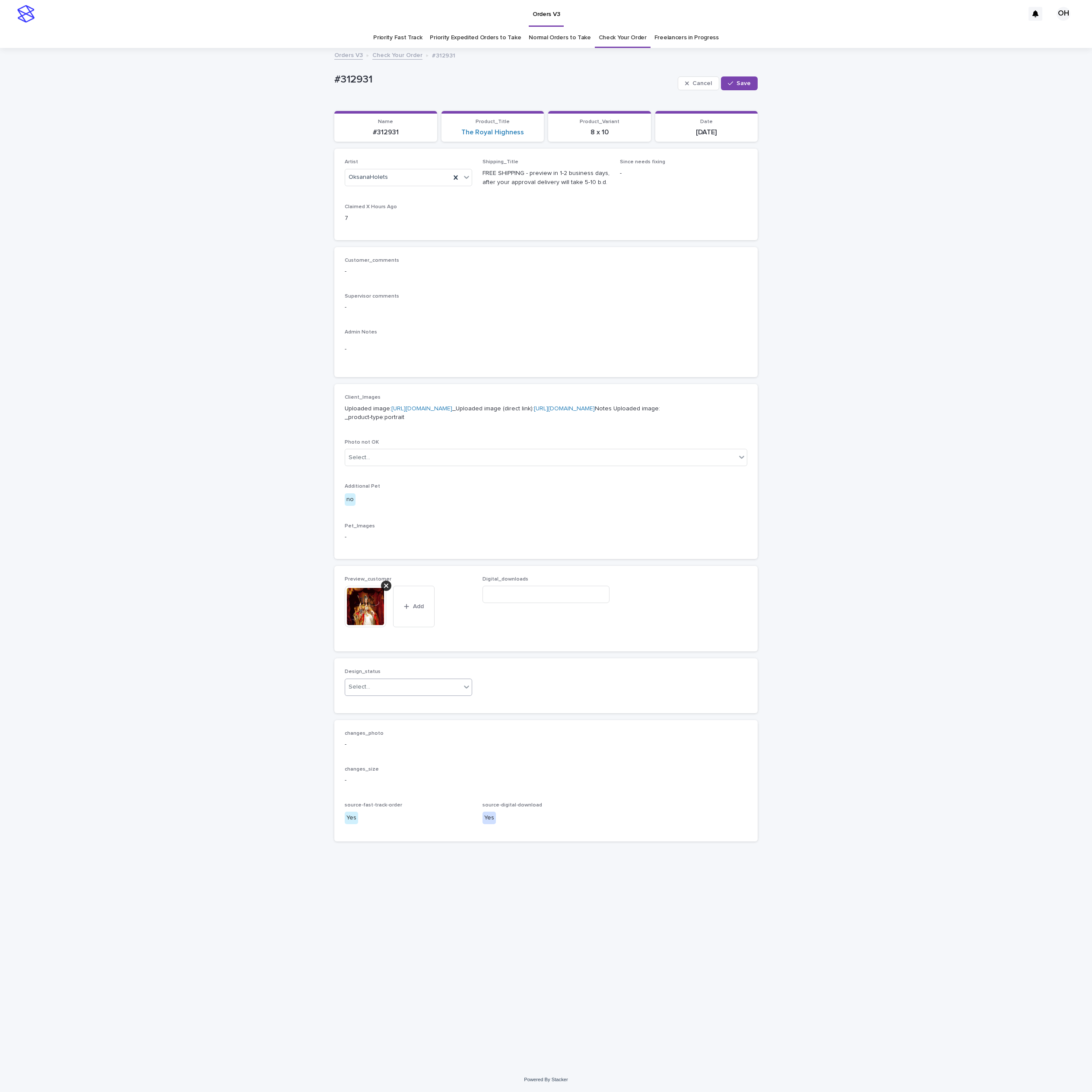
click at [398, 696] on div "Select..." at bounding box center [408, 687] width 127 height 17
click at [391, 742] on div "Uploaded" at bounding box center [408, 749] width 126 height 15
click at [739, 90] on button "Save" at bounding box center [740, 84] width 37 height 14
drag, startPoint x: 409, startPoint y: 72, endPoint x: 339, endPoint y: 72, distance: 70.0
click at [334, 72] on div "#312931 Edit" at bounding box center [545, 84] width 423 height 35
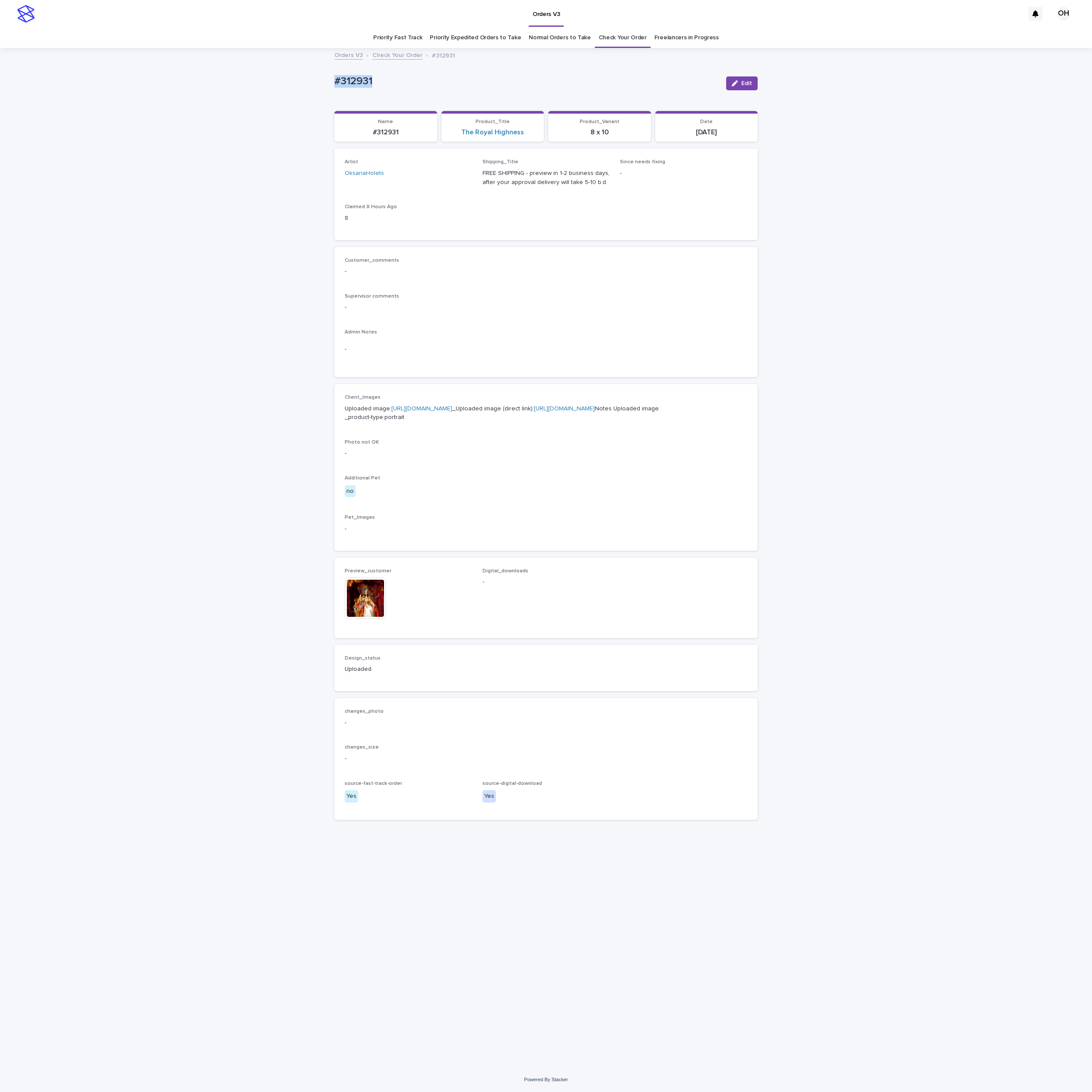
copy p "#312931"
click at [754, 81] on button "Edit" at bounding box center [742, 84] width 31 height 14
click at [521, 603] on input at bounding box center [546, 595] width 127 height 17
paste input "**********"
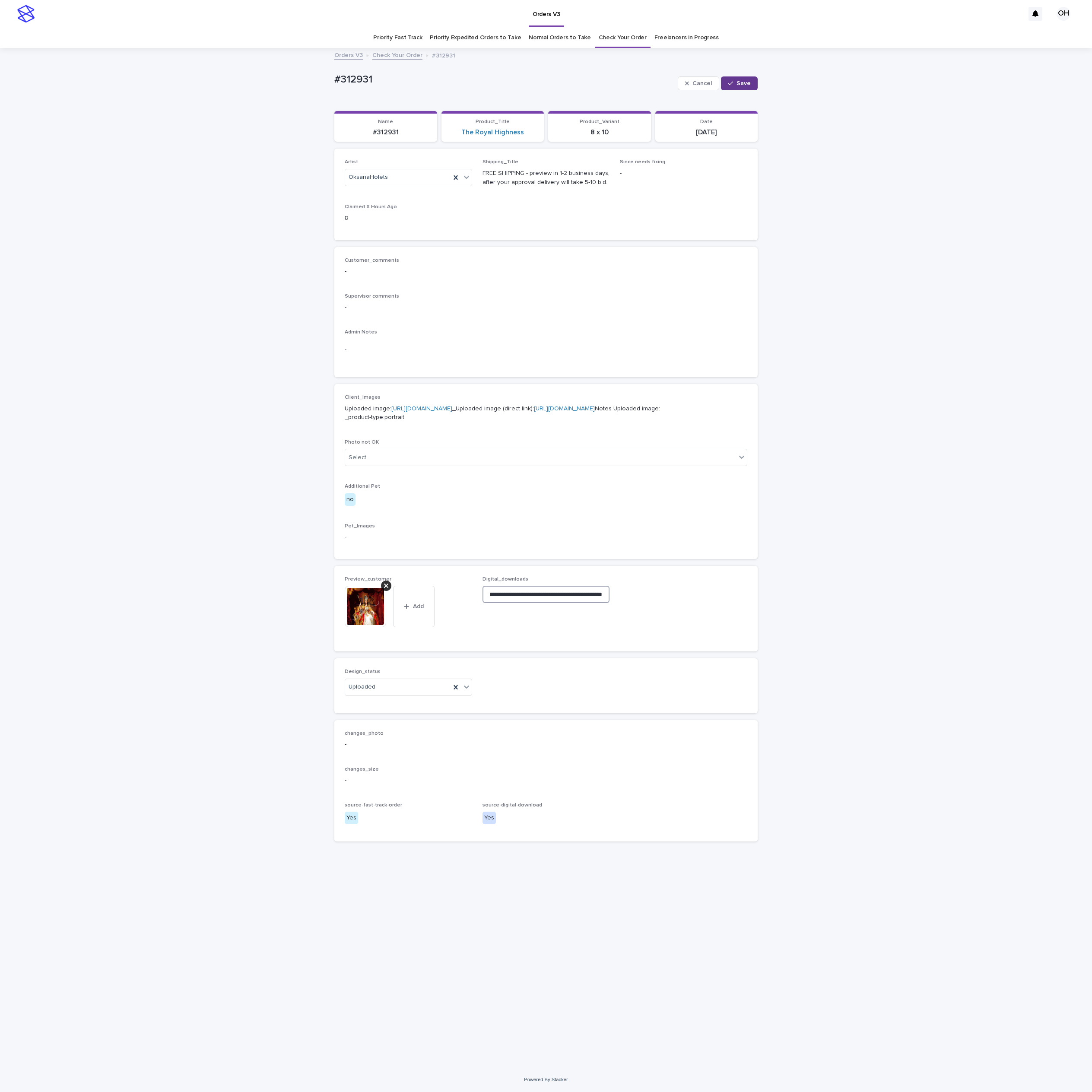
type input "**********"
click at [743, 88] on button "Save" at bounding box center [740, 84] width 37 height 14
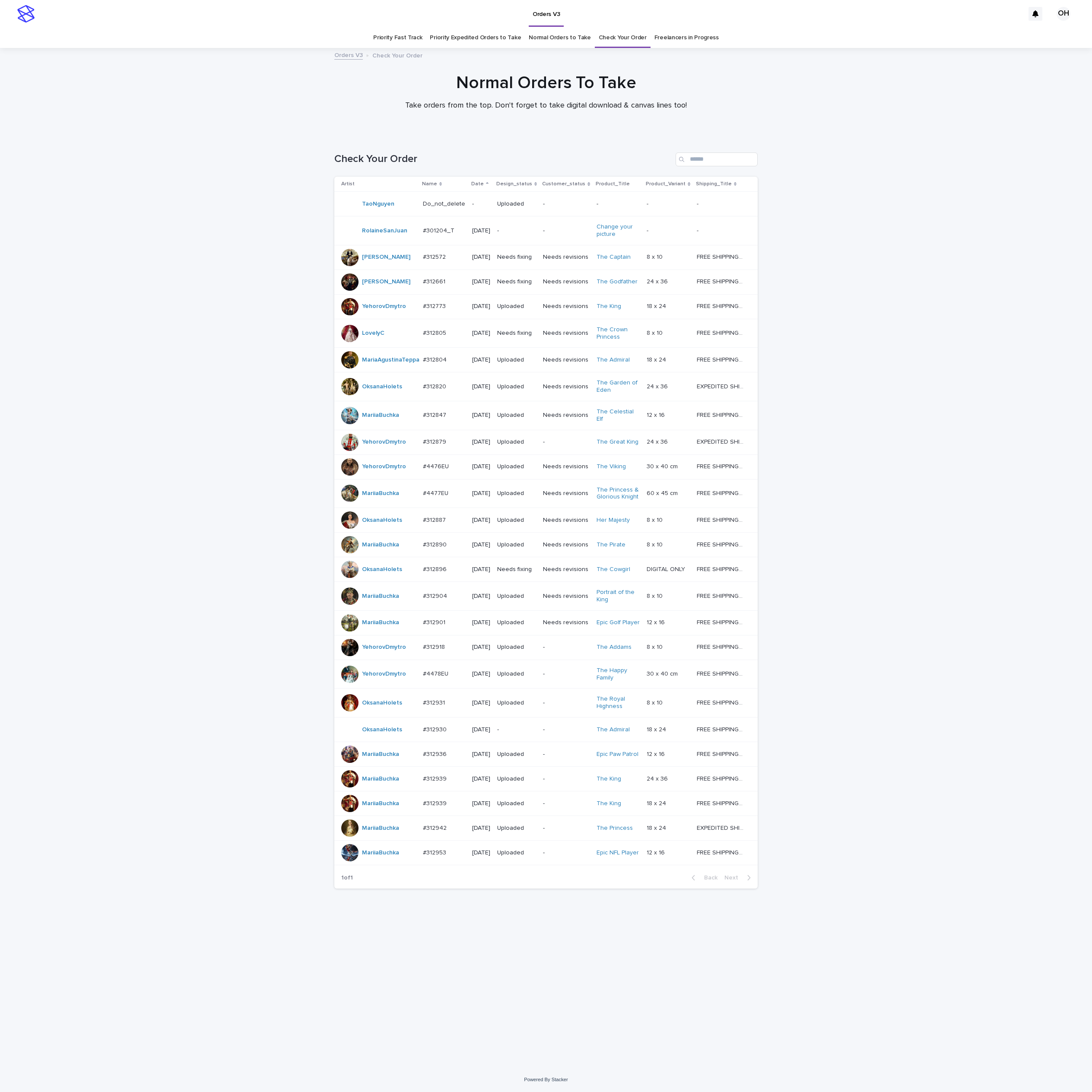
click at [429, 734] on p "#312930" at bounding box center [435, 729] width 25 height 9
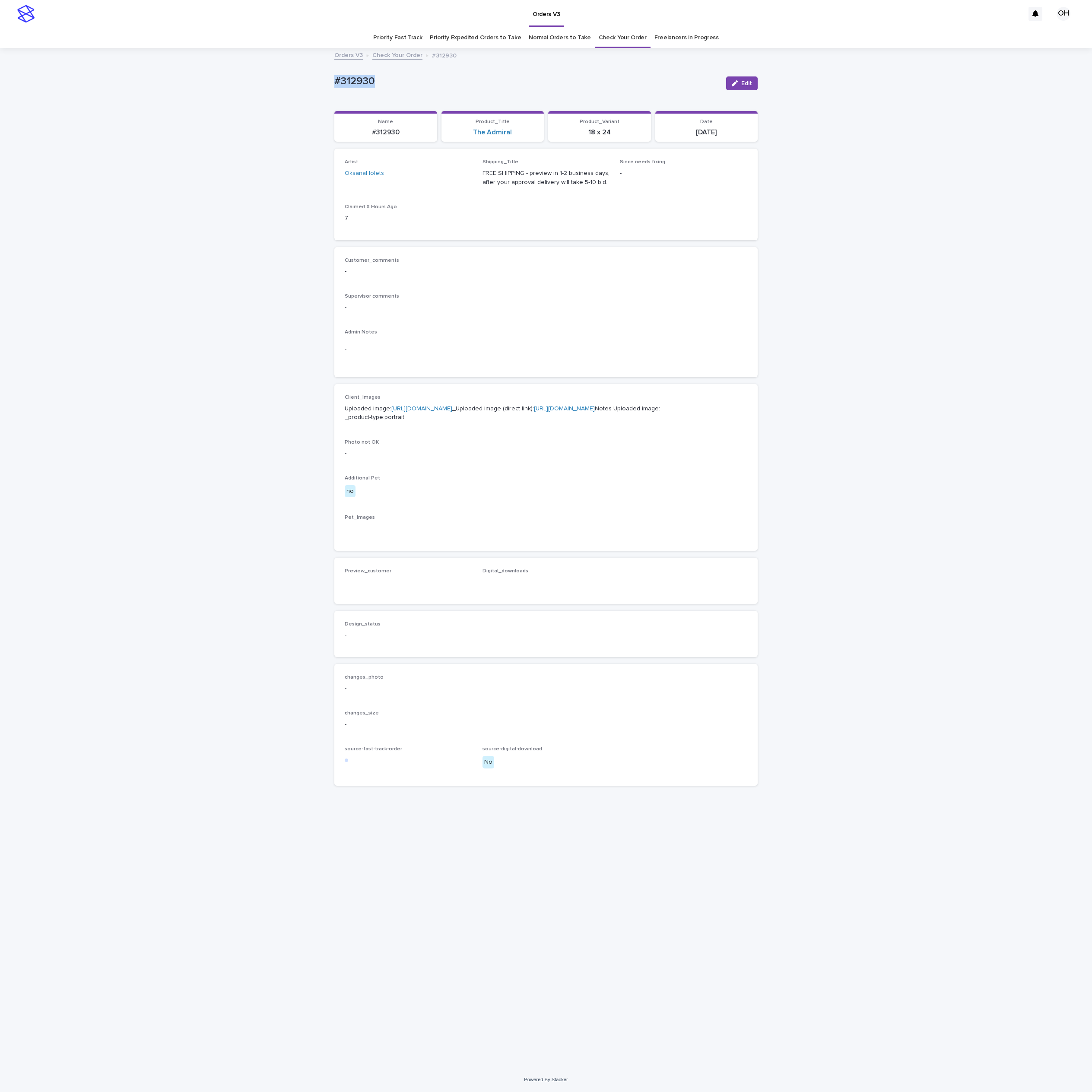
drag, startPoint x: 362, startPoint y: 78, endPoint x: 313, endPoint y: 81, distance: 49.1
click at [311, 81] on div "Loading... Saving… Loading... Saving… #312930 Edit #312930 Edit Sorry, there wa…" at bounding box center [546, 558] width 1092 height 1019
copy p "#312930"
drag, startPoint x: 742, startPoint y: 234, endPoint x: 610, endPoint y: 81, distance: 202.1
click at [741, 234] on div "Artist OksanaHolets Shipping_Title FREE SHIPPING - preview in 1-2 business days…" at bounding box center [545, 194] width 423 height 92
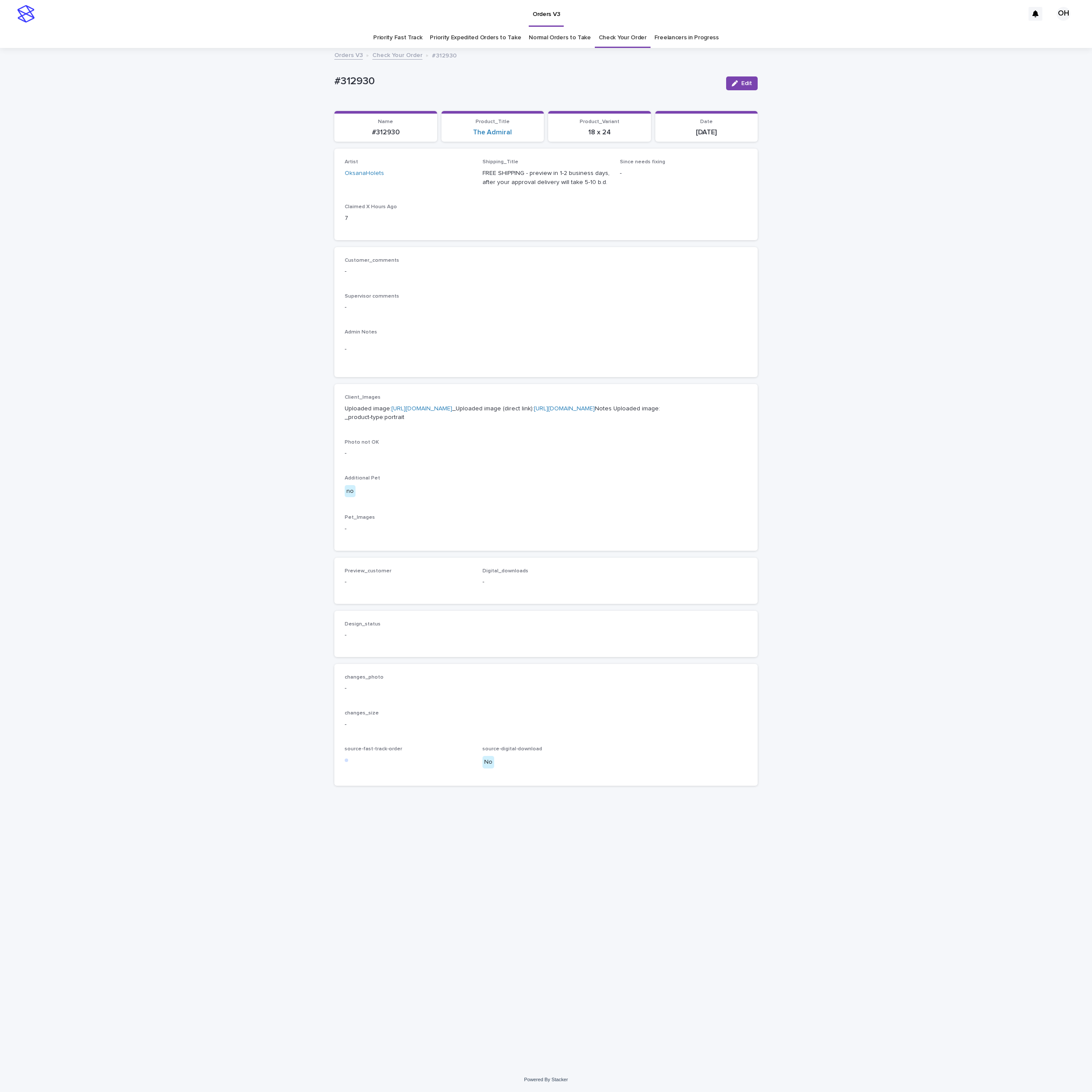
click at [422, 412] on link "[URL][DOMAIN_NAME]" at bounding box center [422, 408] width 61 height 6
drag, startPoint x: 340, startPoint y: 75, endPoint x: 308, endPoint y: 72, distance: 32.1
click at [308, 72] on div "Loading... Saving… Loading... Saving… #312930 Edit #312930 Edit Sorry, there wa…" at bounding box center [546, 558] width 1092 height 1019
drag, startPoint x: 521, startPoint y: 340, endPoint x: 515, endPoint y: 351, distance: 12.5
click at [521, 339] on div "-" at bounding box center [546, 349] width 403 height 21
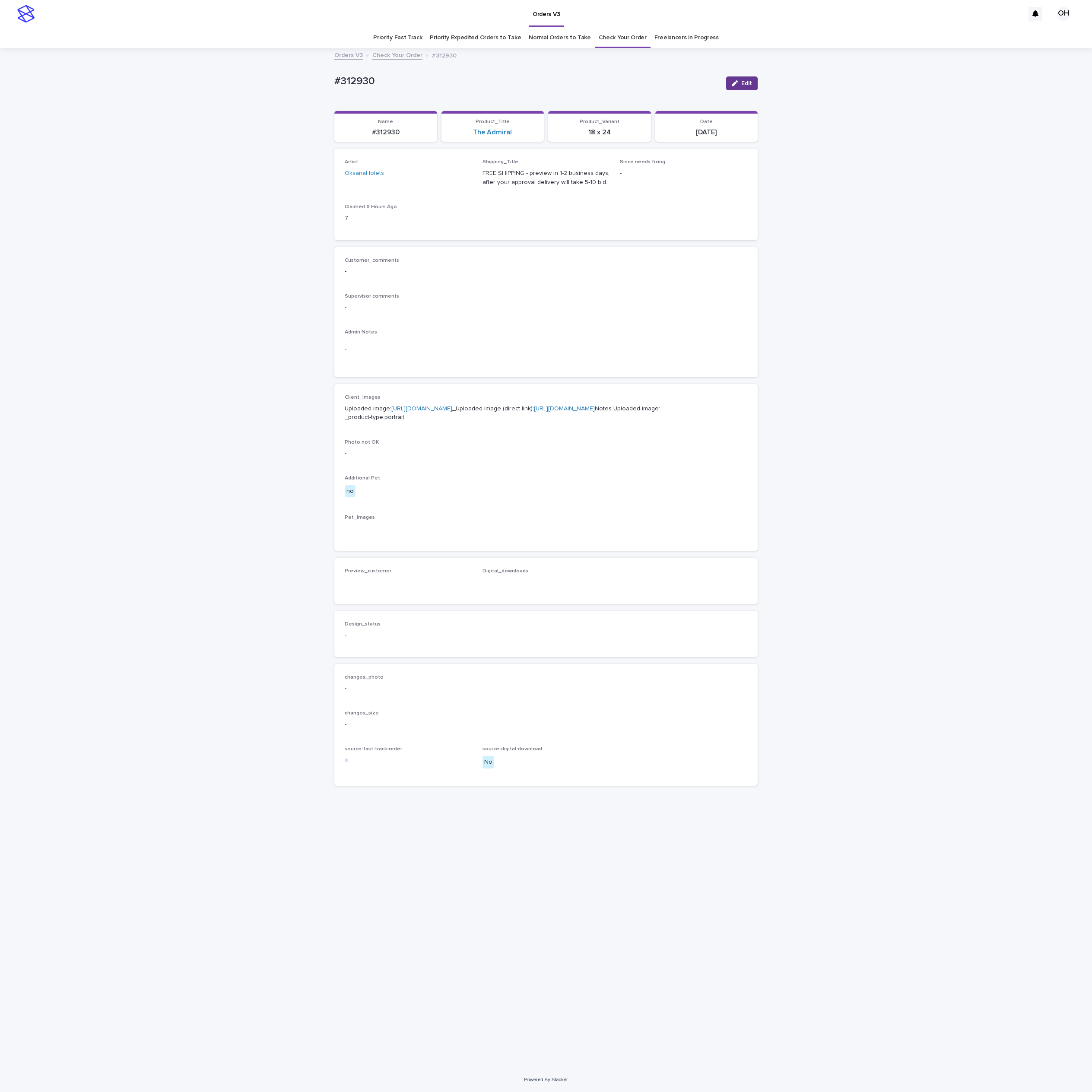
click at [742, 79] on button "Edit" at bounding box center [742, 84] width 31 height 14
click at [372, 596] on span "Add" at bounding box center [370, 592] width 10 height 6
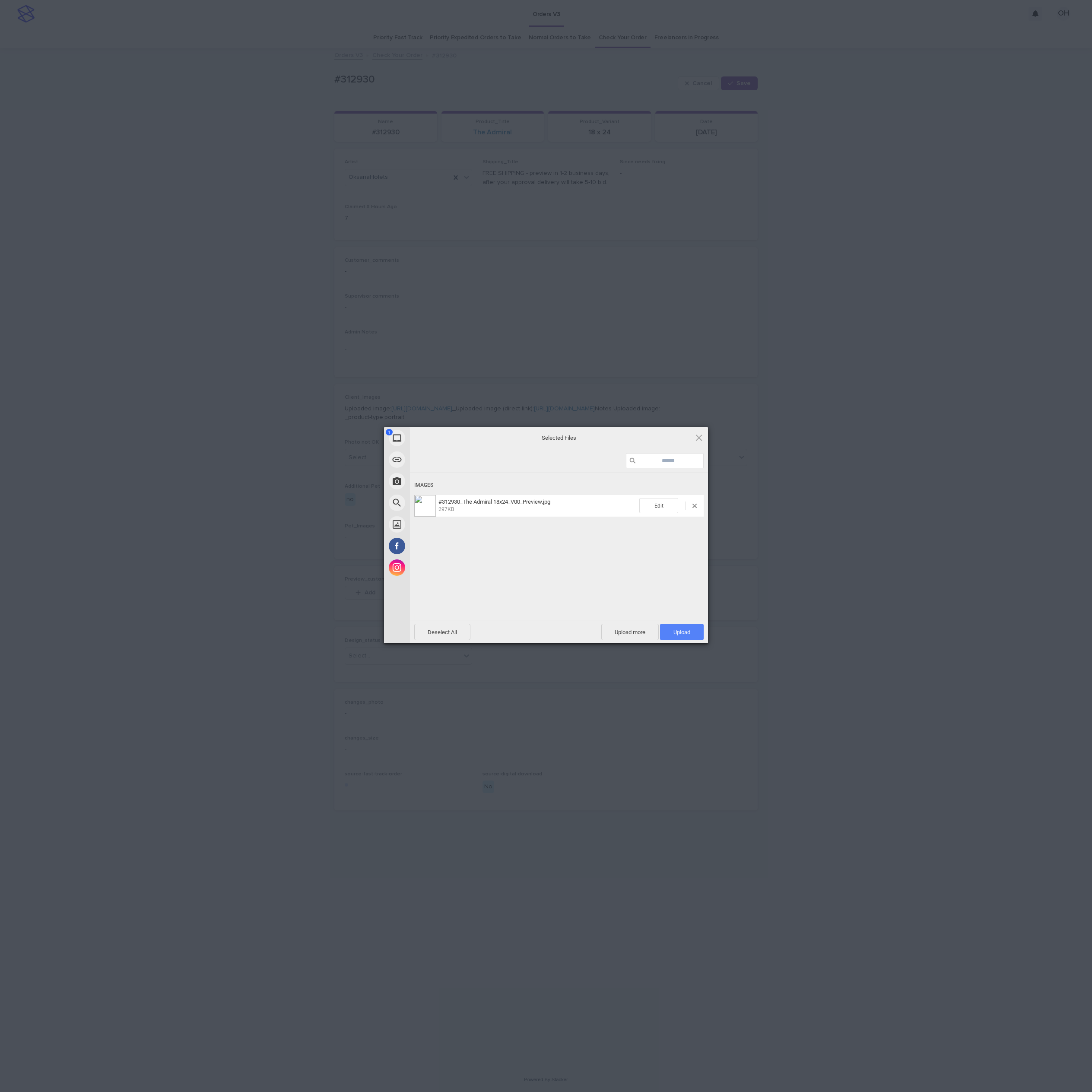
click at [669, 632] on span "Upload 1" at bounding box center [682, 631] width 44 height 17
click at [830, 563] on div "My Device Link (URL) Take Photo Web Search Unsplash Facebook Instagram Uploaded…" at bounding box center [546, 546] width 1092 height 1092
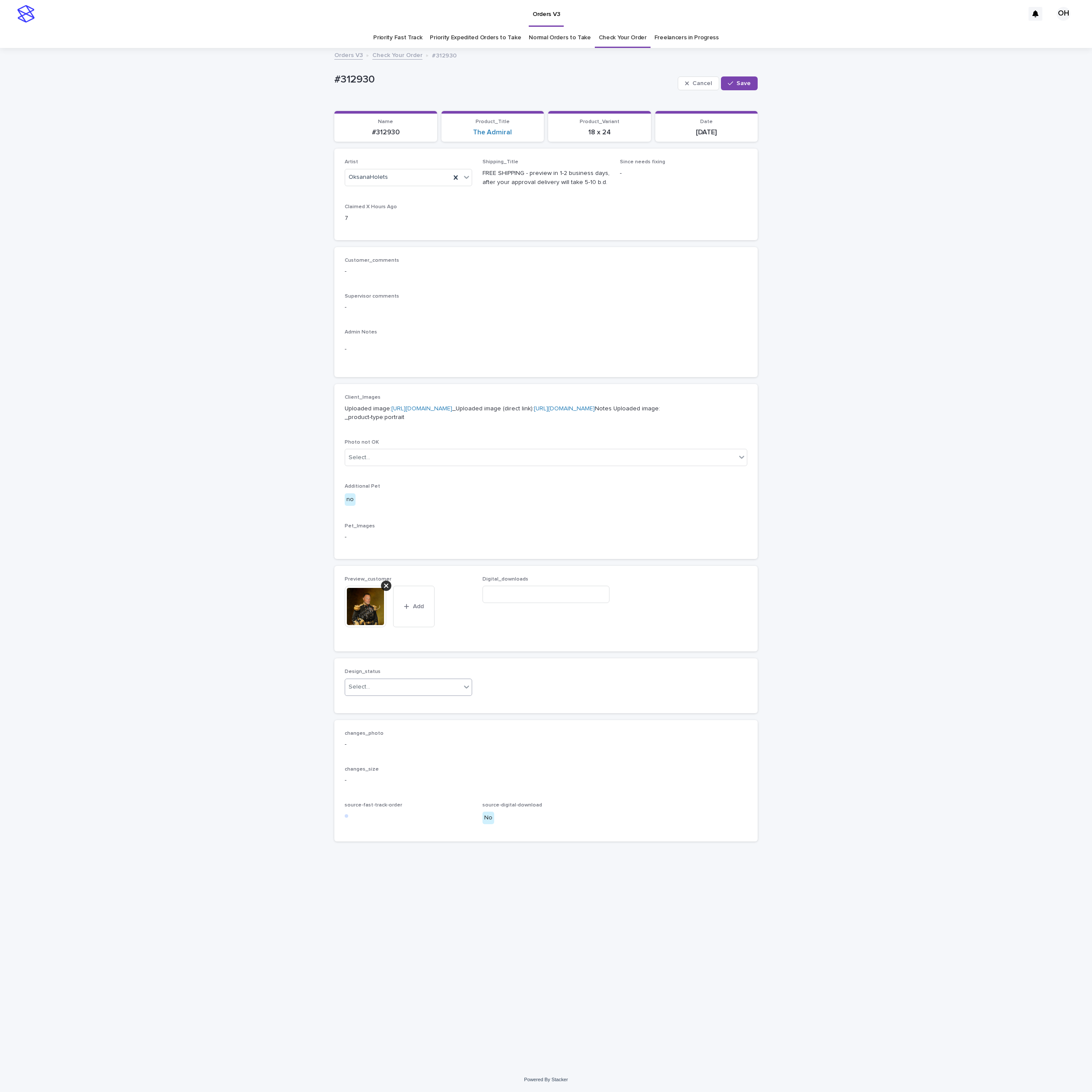
click at [395, 694] on div "Select..." at bounding box center [403, 687] width 116 height 14
click at [380, 767] on div "Needs fixing" at bounding box center [408, 773] width 126 height 15
click at [391, 694] on div "Needs fixing" at bounding box center [398, 687] width 106 height 14
click at [380, 762] on div "Uploaded" at bounding box center [408, 757] width 126 height 15
click at [746, 81] on span "Save" at bounding box center [744, 83] width 14 height 6
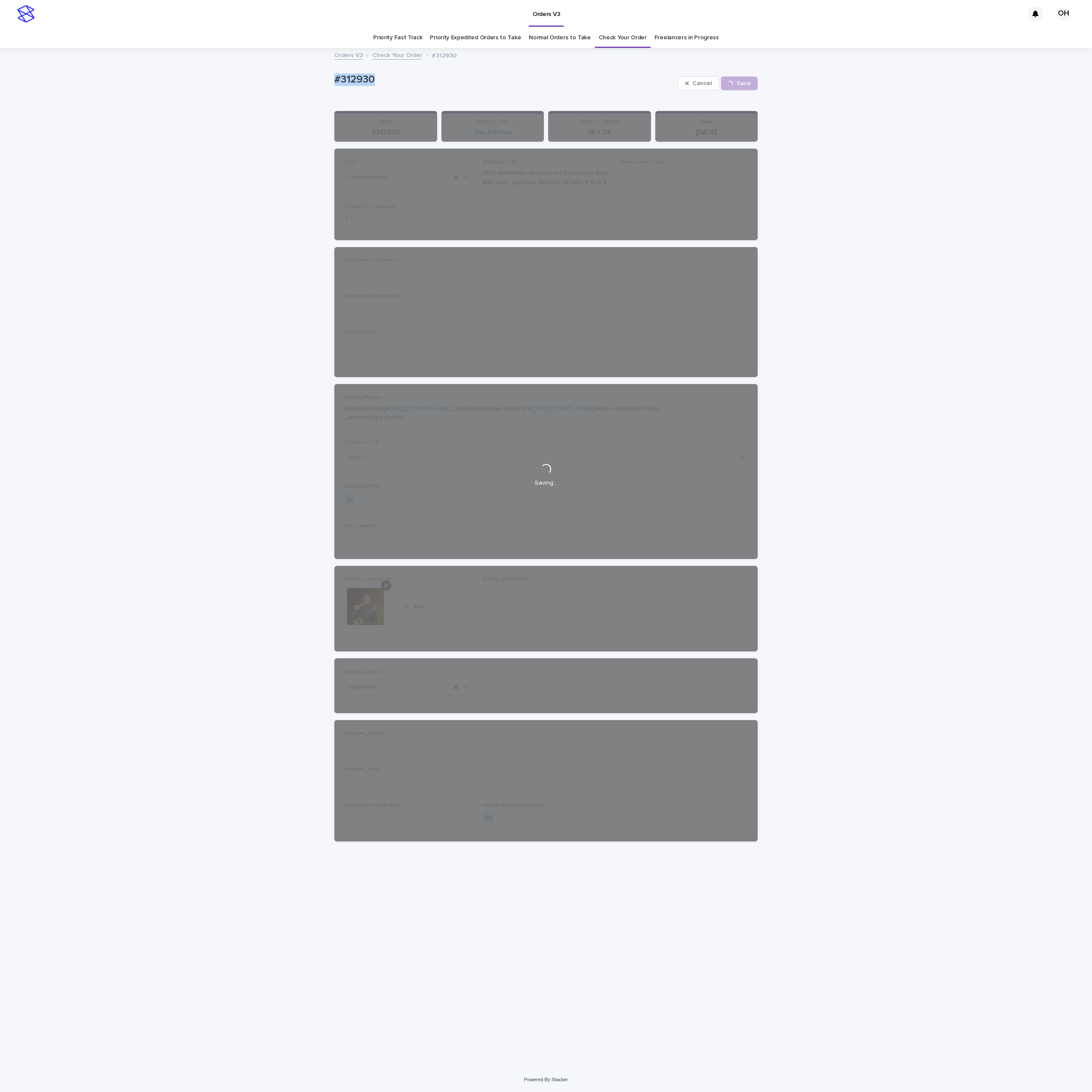
drag, startPoint x: 331, startPoint y: 73, endPoint x: 318, endPoint y: 73, distance: 13.0
click at [318, 73] on div "Loading... Saving… Loading... Saving… #312930 Cancel Save #312930 Cancel Loadin…" at bounding box center [546, 558] width 1092 height 1019
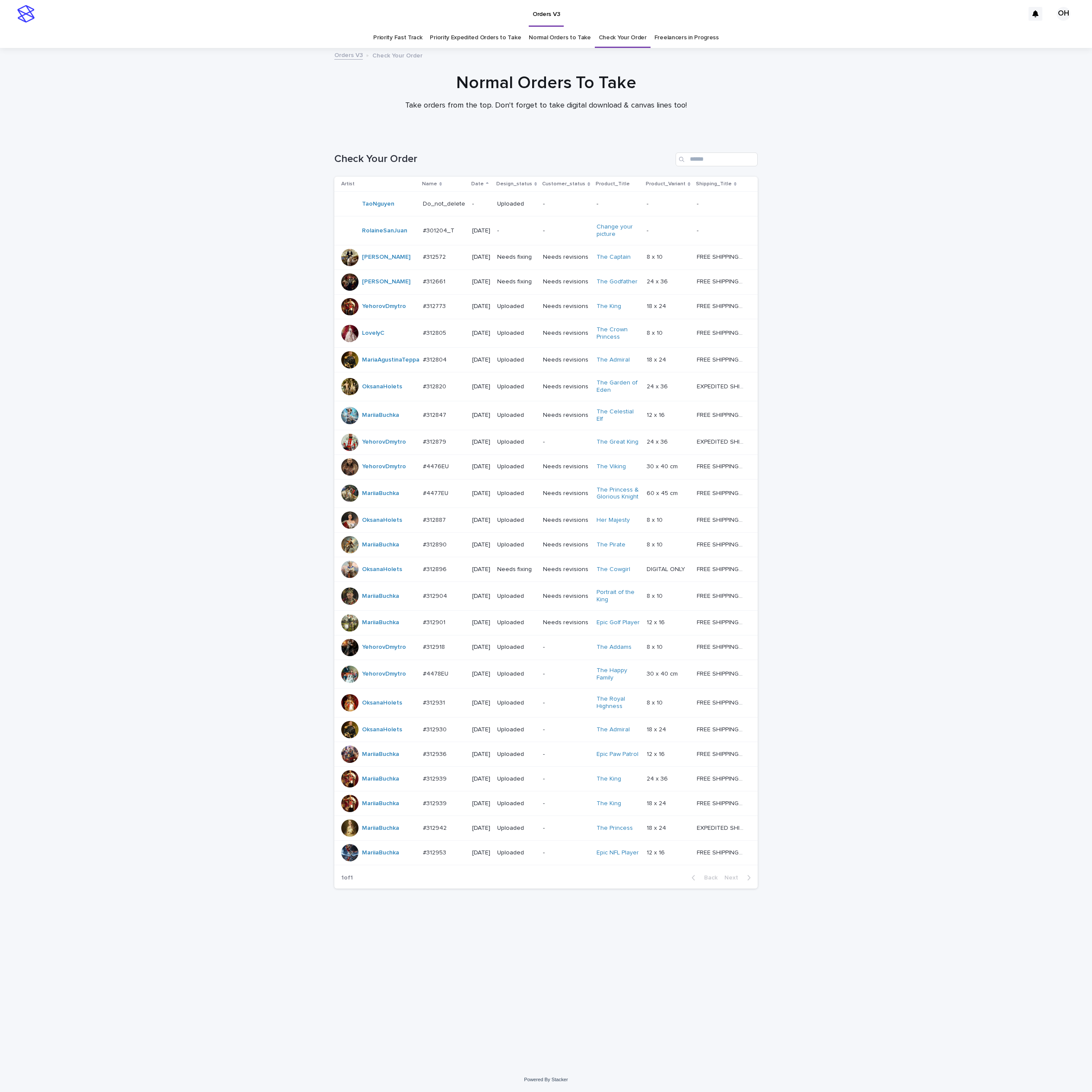
click at [443, 573] on p "#312896" at bounding box center [435, 569] width 25 height 9
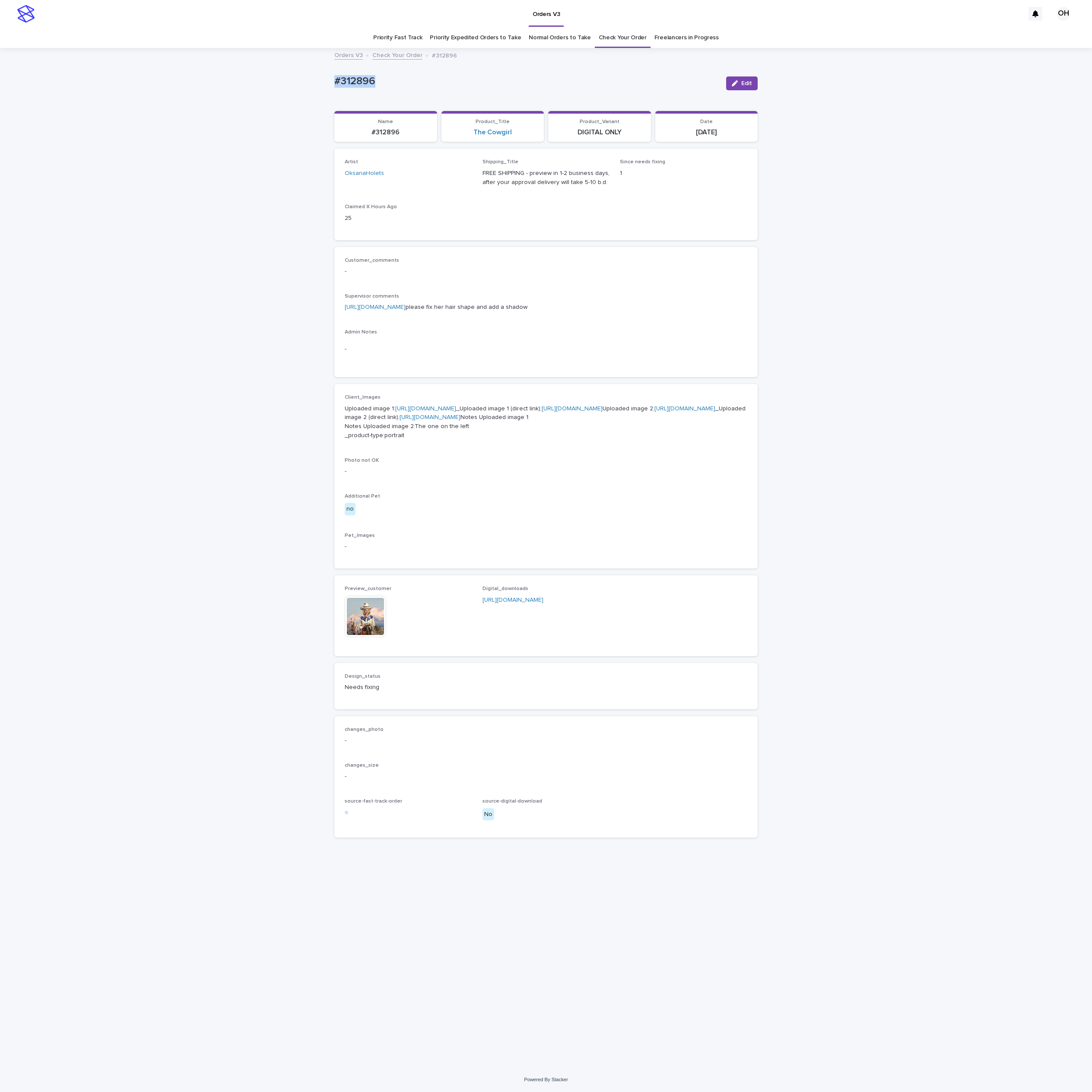
drag, startPoint x: 339, startPoint y: 74, endPoint x: 320, endPoint y: 74, distance: 19.0
click at [320, 74] on div "Loading... Saving… Loading... Saving… #312896 Edit #312896 Edit Sorry, there wa…" at bounding box center [546, 558] width 1092 height 1019
drag, startPoint x: 349, startPoint y: 71, endPoint x: 356, endPoint y: 72, distance: 7.1
click at [406, 307] on link "[URL][DOMAIN_NAME]" at bounding box center [375, 307] width 61 height 6
click at [745, 88] on button "Edit" at bounding box center [742, 84] width 31 height 14
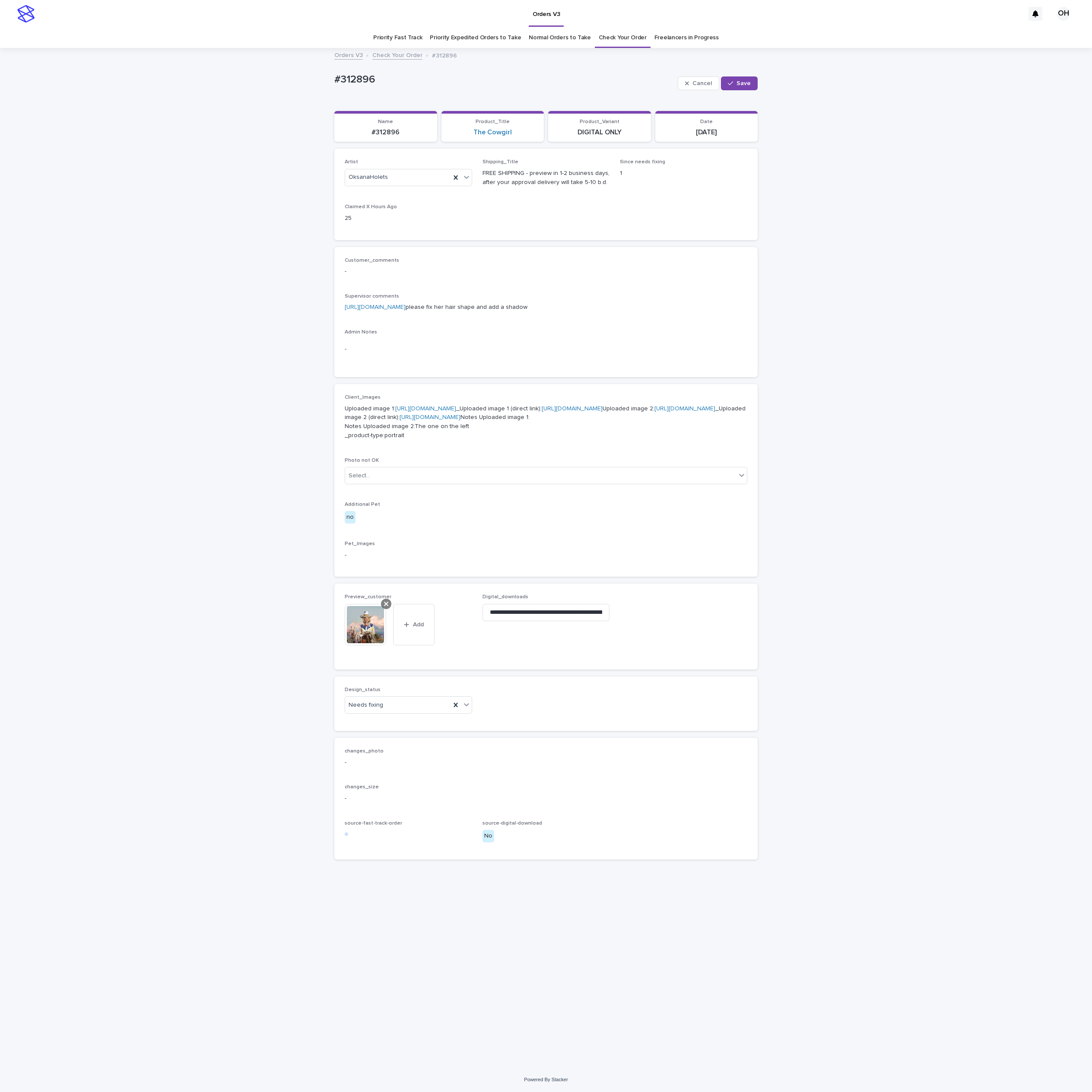
click at [387, 606] on icon at bounding box center [386, 604] width 4 height 4
click at [368, 618] on button "Add" at bounding box center [365, 611] width 42 height 14
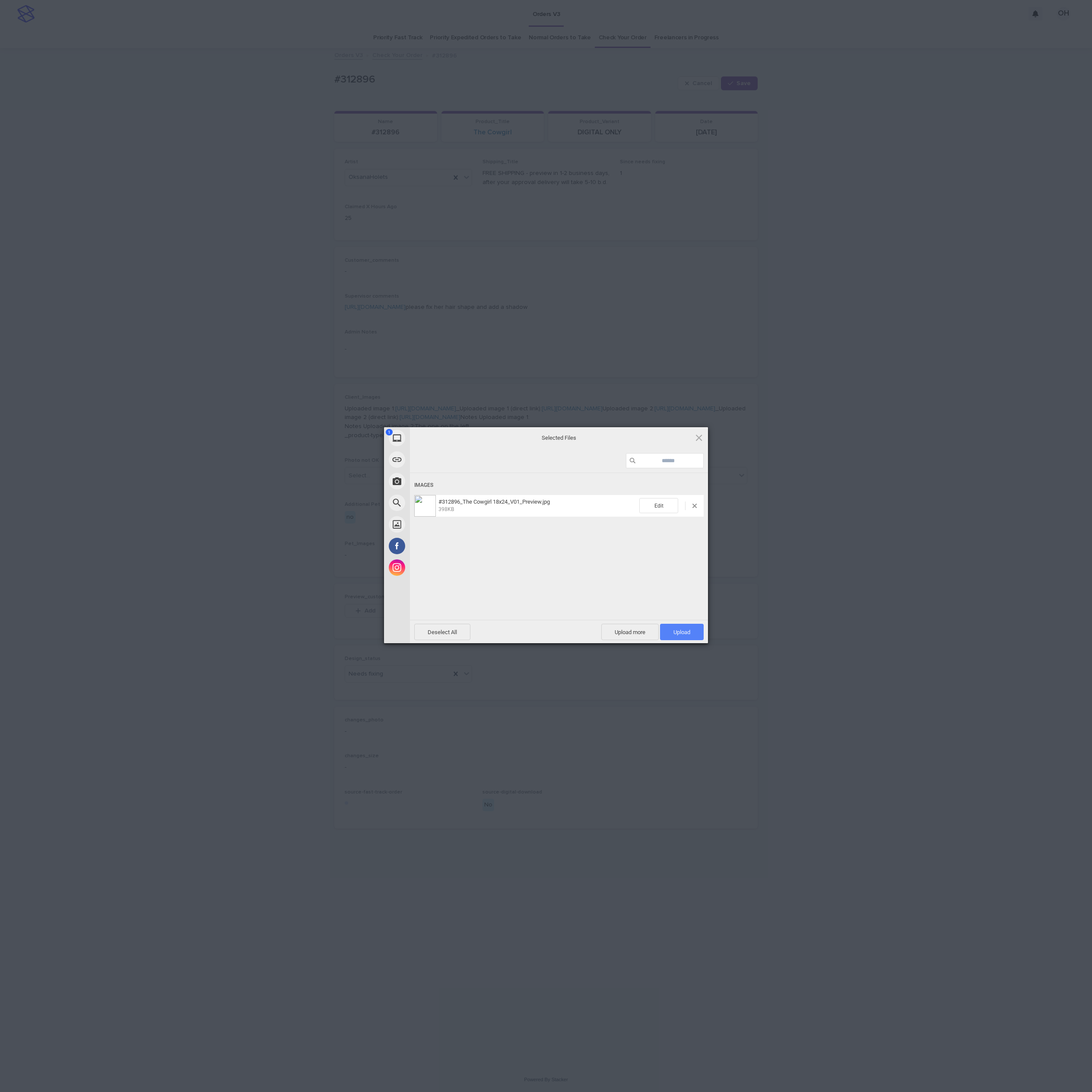
click at [686, 631] on span "Upload 1" at bounding box center [681, 631] width 17 height 6
click at [838, 569] on div "My Device Link (URL) Take Photo Web Search Unsplash Facebook Instagram Uploaded…" at bounding box center [546, 546] width 1092 height 1092
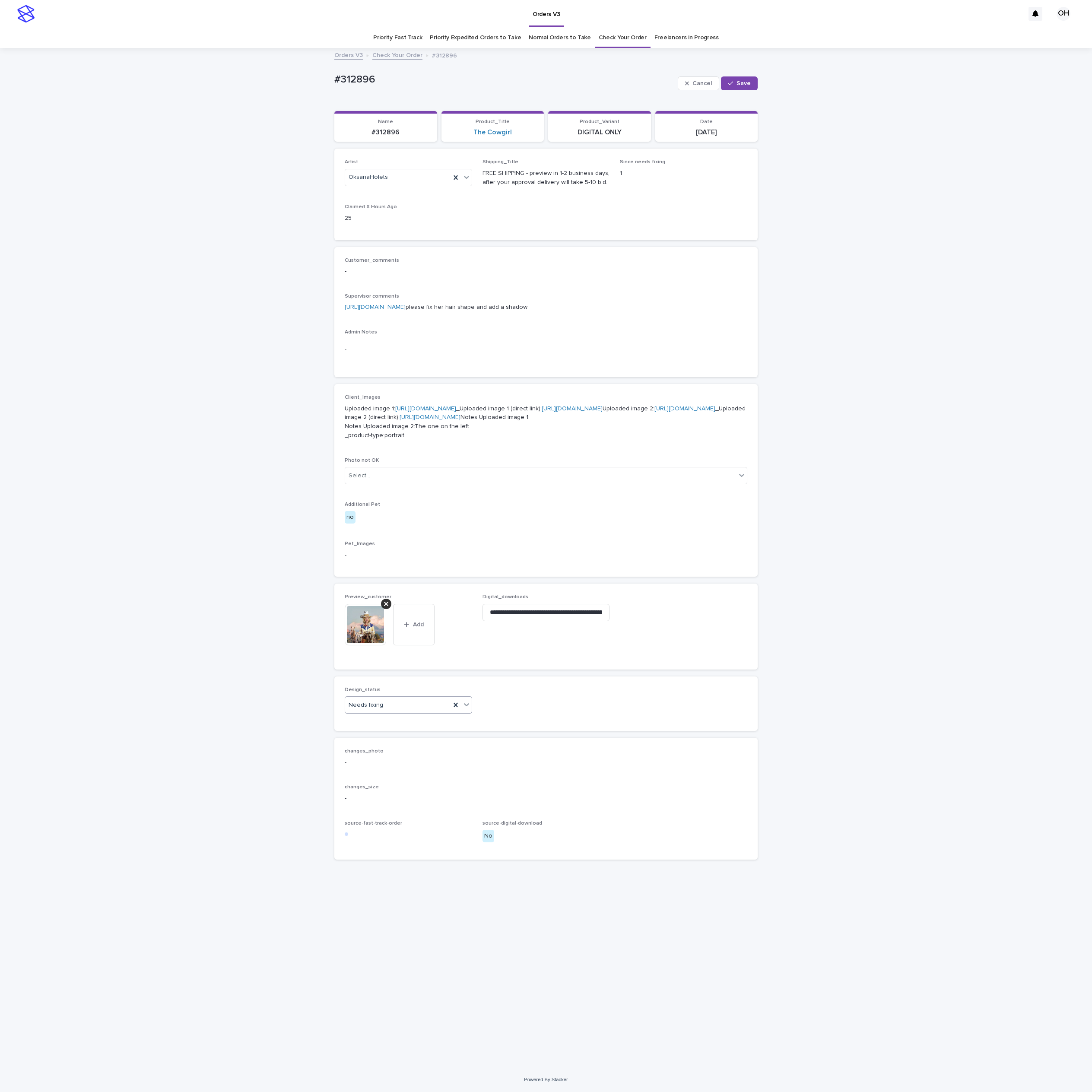
click at [416, 713] on div "Needs fixing" at bounding box center [398, 705] width 106 height 14
click at [386, 802] on div "Uploaded" at bounding box center [408, 802] width 126 height 15
click at [739, 82] on span "Save" at bounding box center [744, 83] width 14 height 6
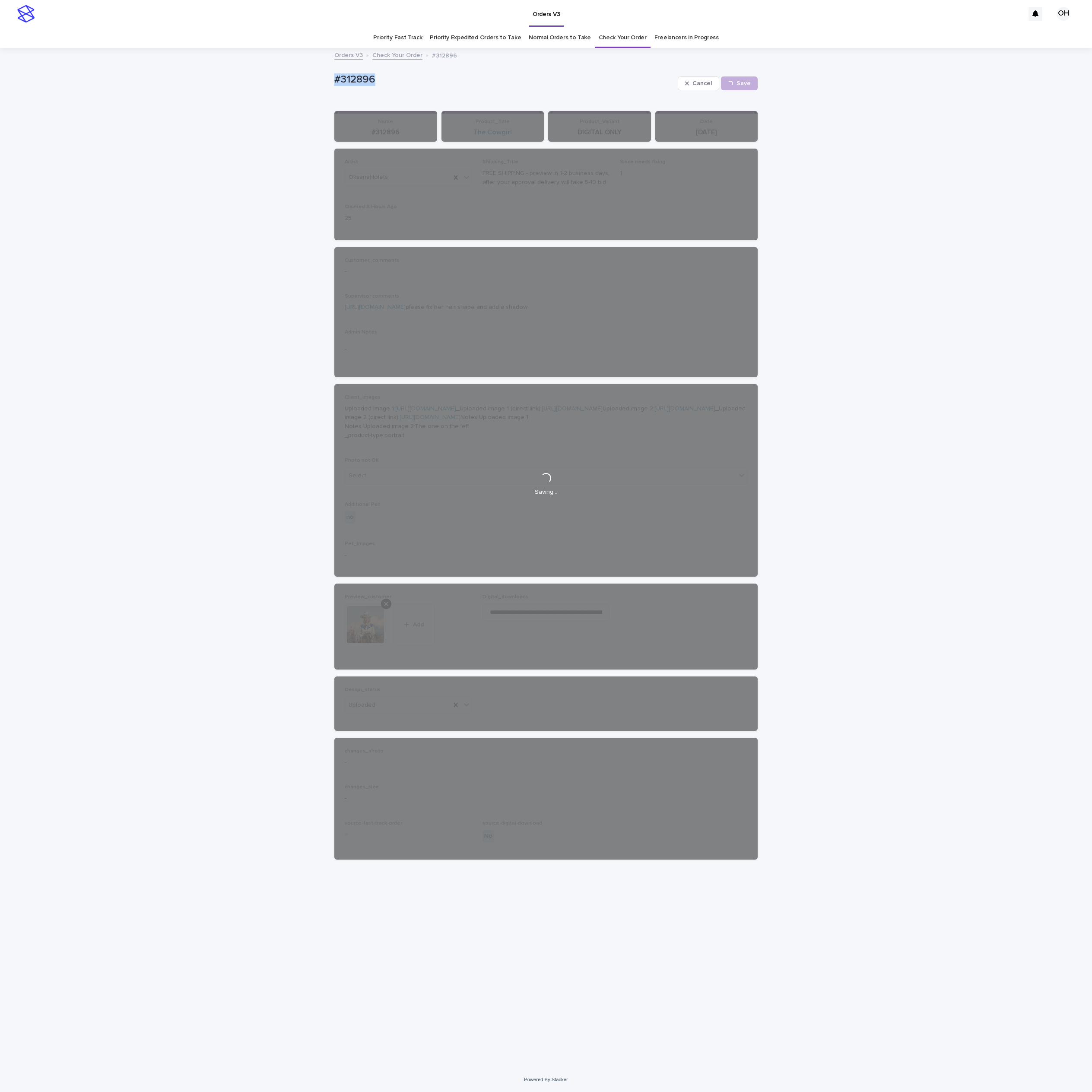
drag, startPoint x: 290, startPoint y: 78, endPoint x: 266, endPoint y: 79, distance: 24.0
click at [248, 78] on div "Loading... Saving… Loading... Saving… #312896 Cancel Save #312896 Cancel Loadin…" at bounding box center [546, 558] width 1092 height 1019
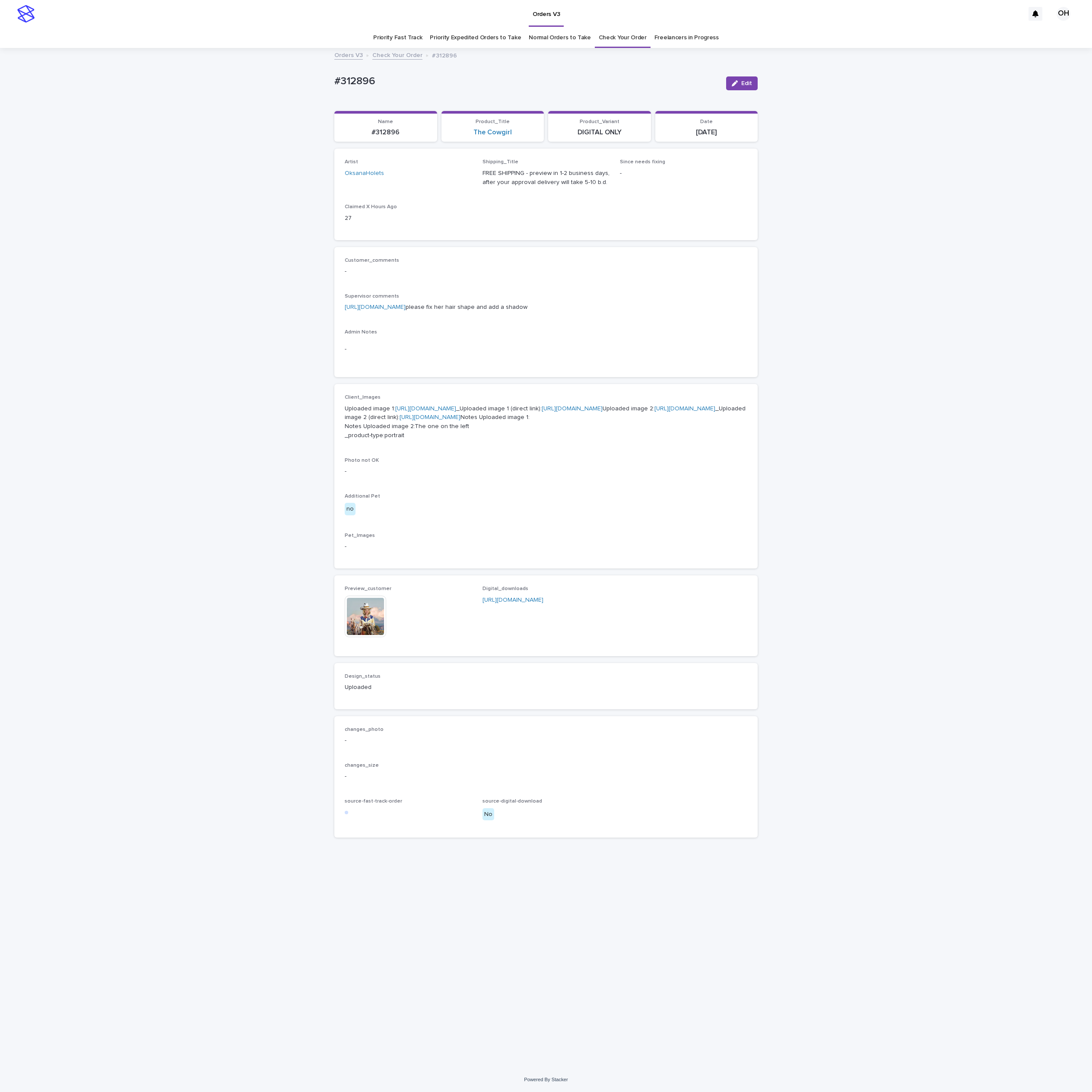
click at [971, 352] on div "Loading... Saving… Loading... Saving… #312896 Edit #312896 Edit Sorry, there wa…" at bounding box center [546, 558] width 1092 height 1019
